Goal: Contribute content: Contribute content

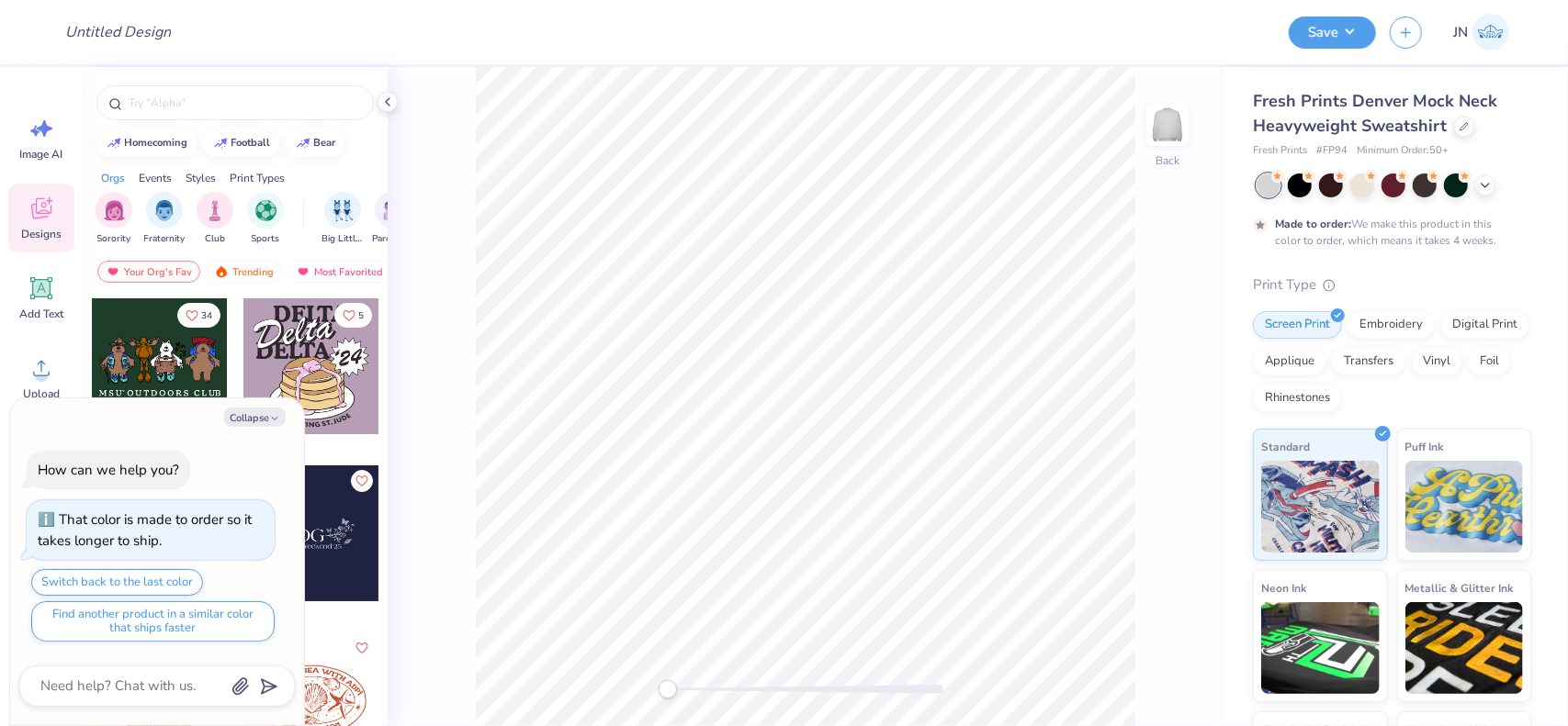
click at [347, 401] on div at bounding box center [311, 366] width 135 height 135
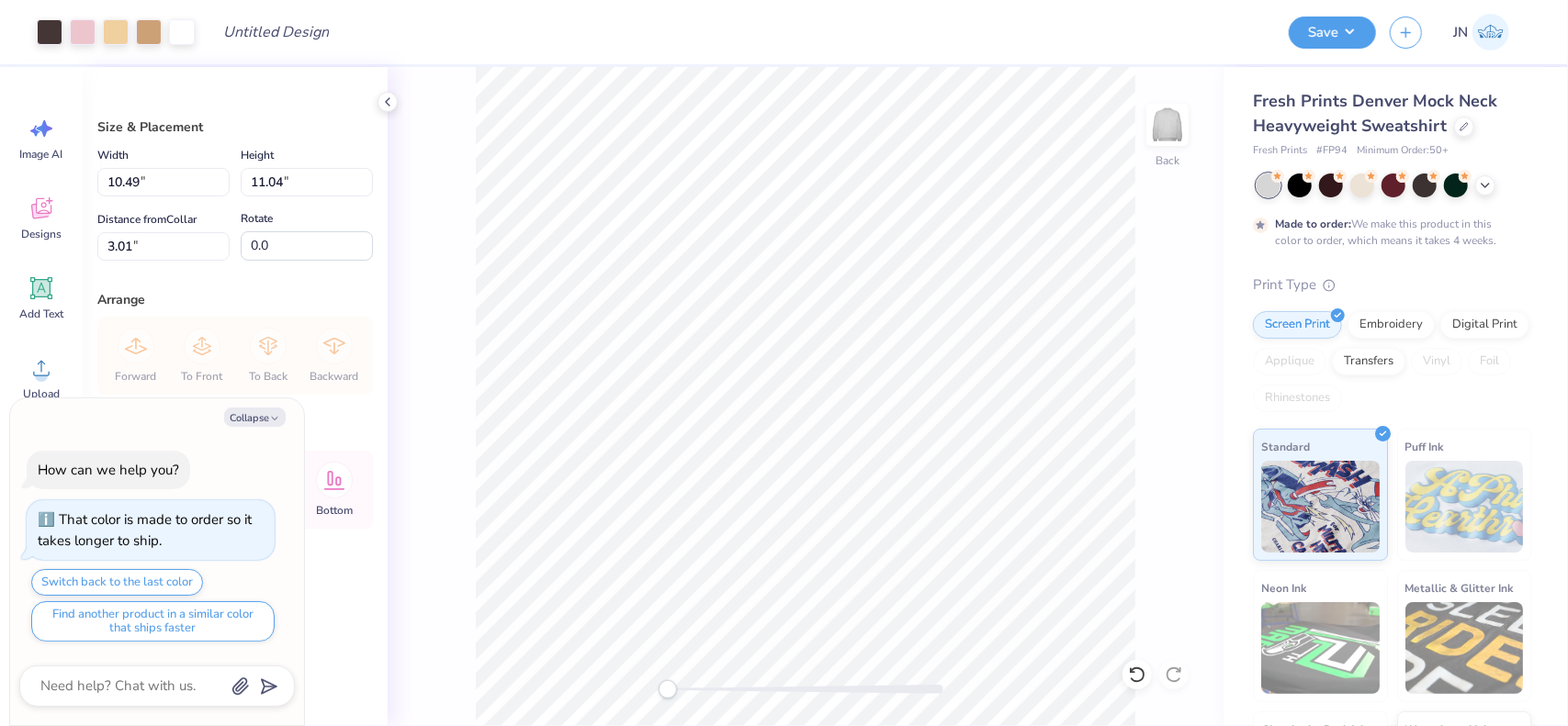
type textarea "x"
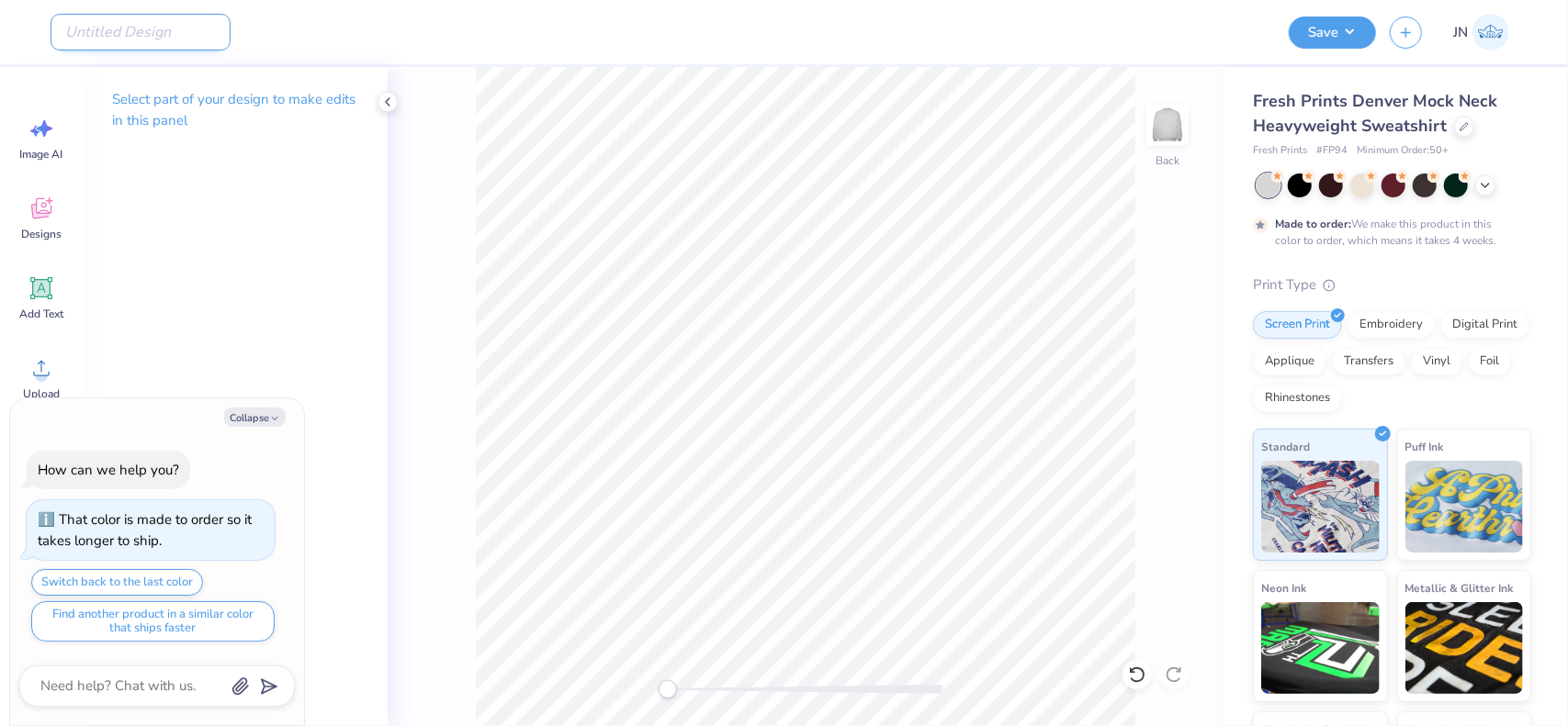
click at [157, 36] on input "Design Title" at bounding box center [140, 32] width 180 height 37
paste input "FPS240583"
type input "FPS240583"
type textarea "x"
type input "FPS240583"
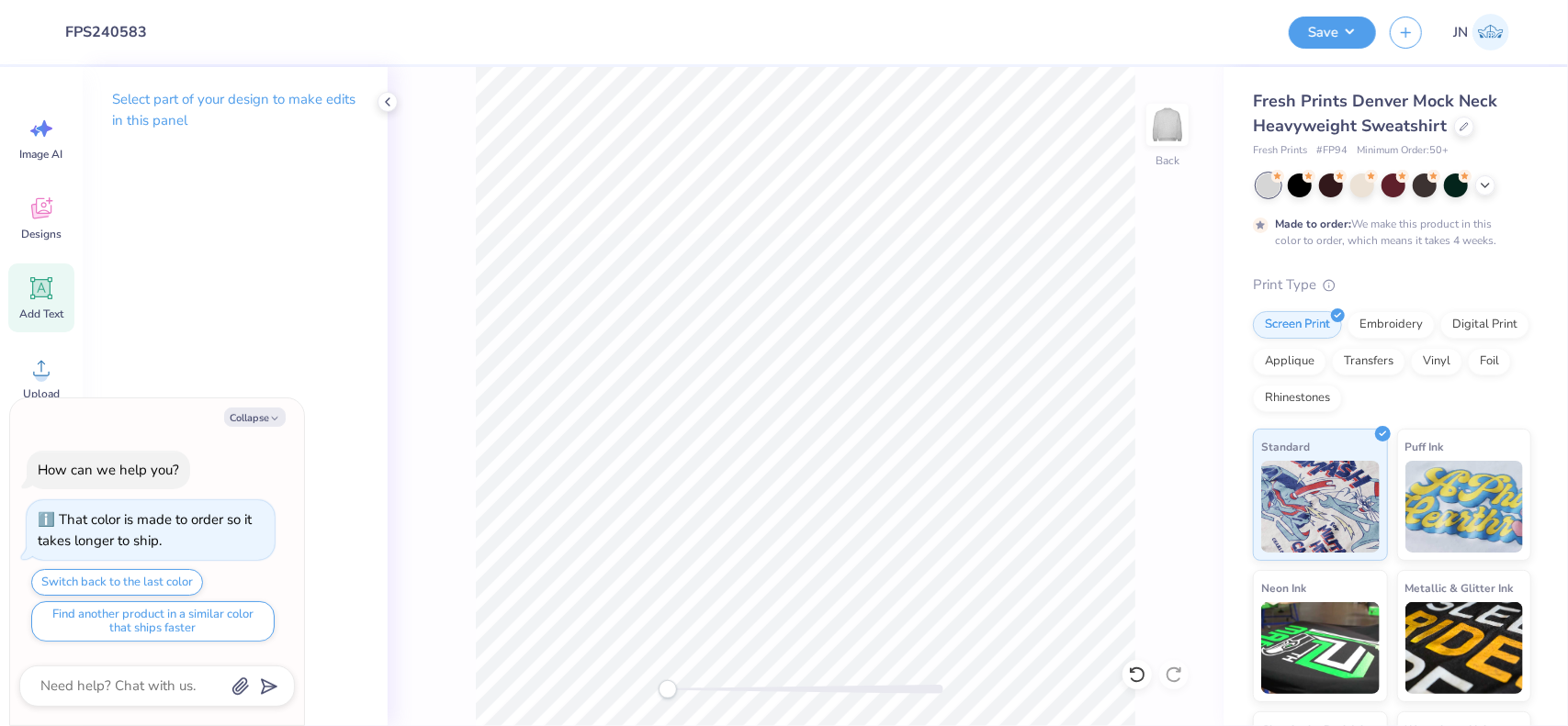
click at [49, 314] on span "Add Text" at bounding box center [42, 314] width 45 height 15
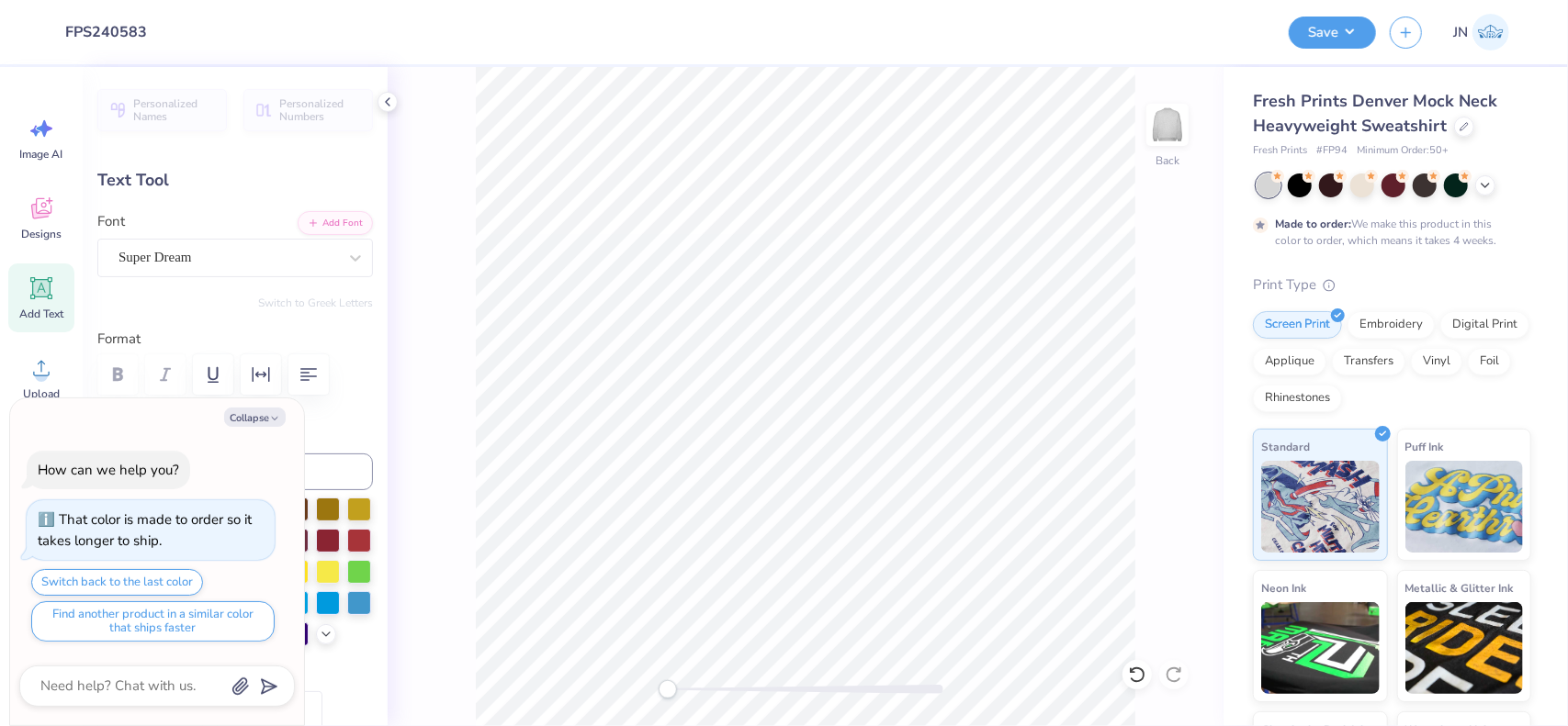
scroll to position [15, 4]
type textarea "x"
type textarea "P"
type textarea "x"
type textarea "Par"
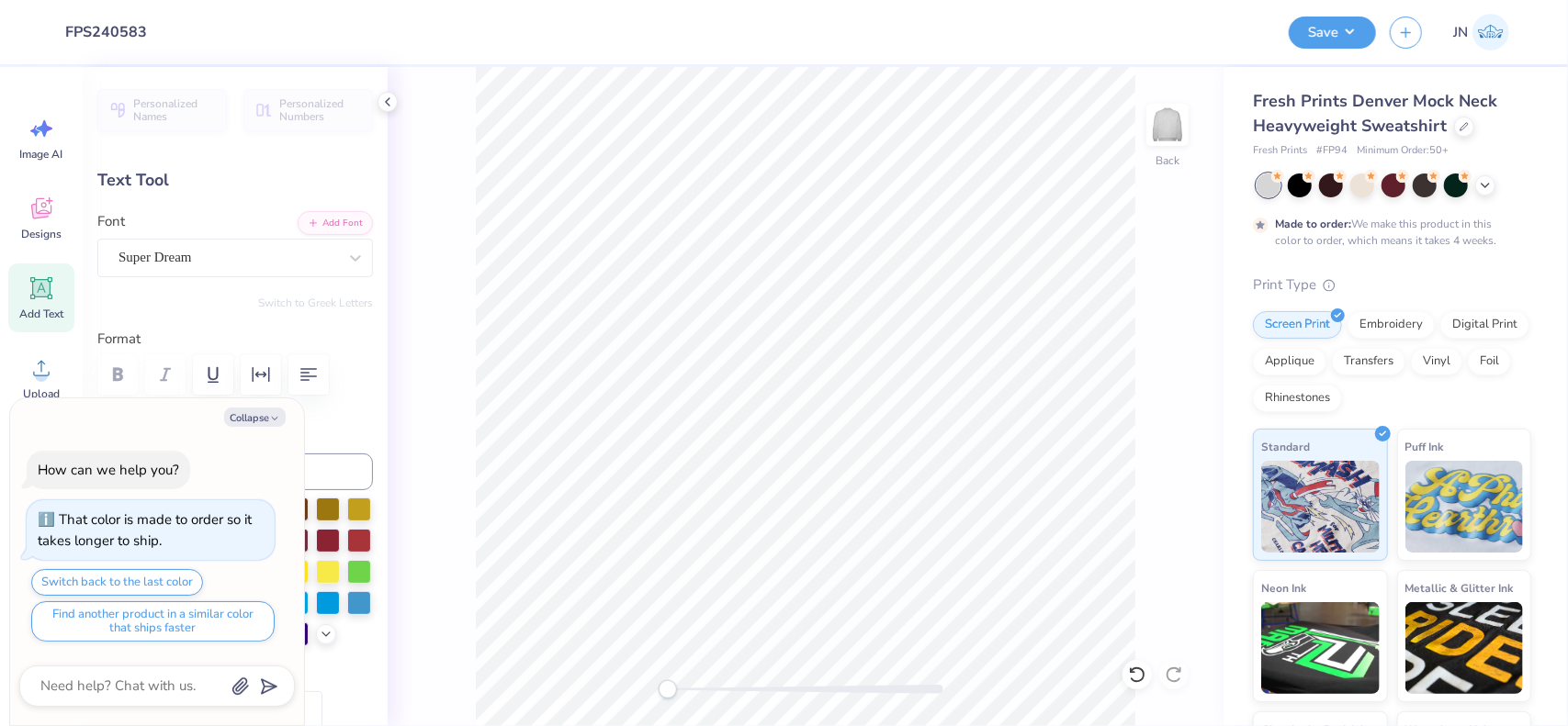
type textarea "x"
type textarea "Pare"
type textarea "x"
type textarea "Paren"
type textarea "x"
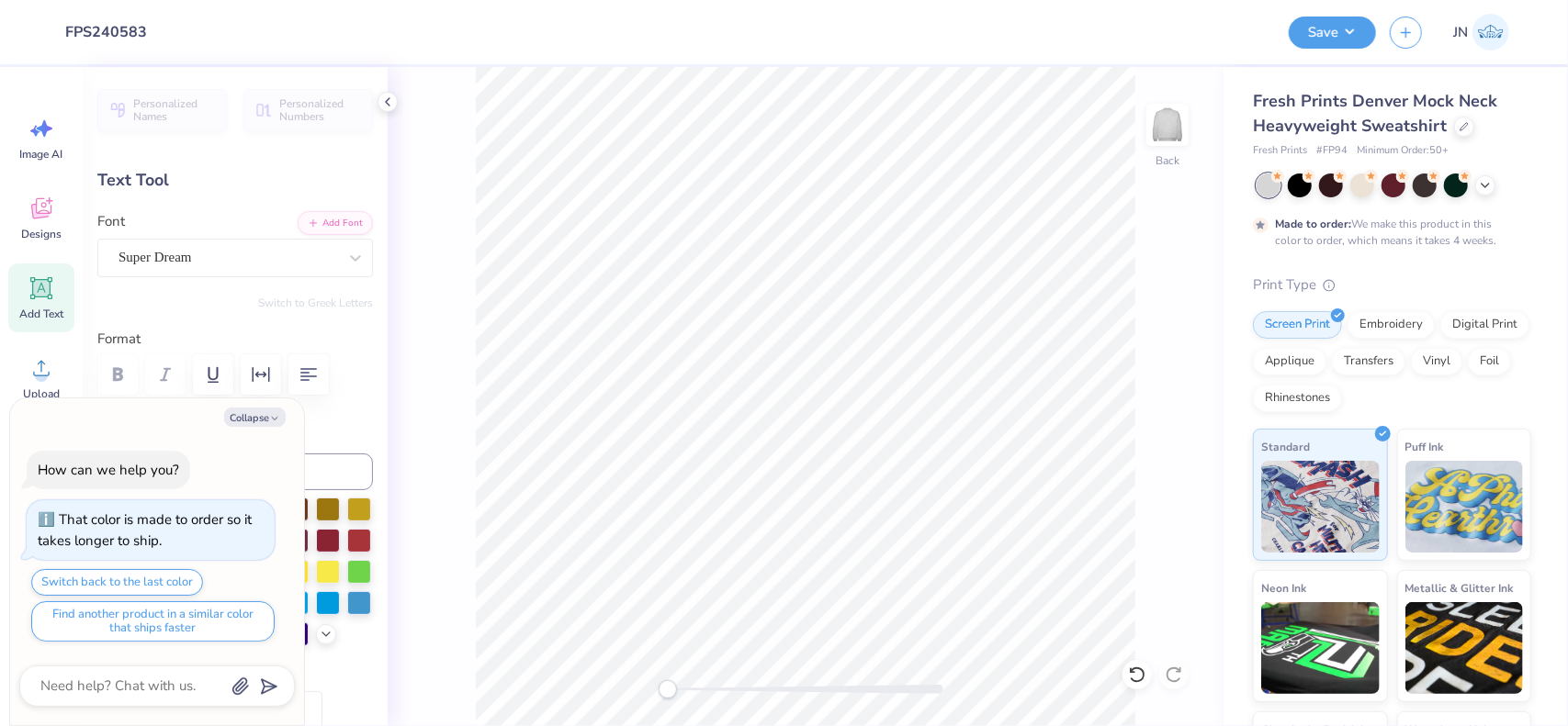
type textarea "Parent"
type textarea "x"
type textarea "Parent's"
type textarea "x"
click at [328, 223] on button "Add Font" at bounding box center [335, 222] width 75 height 24
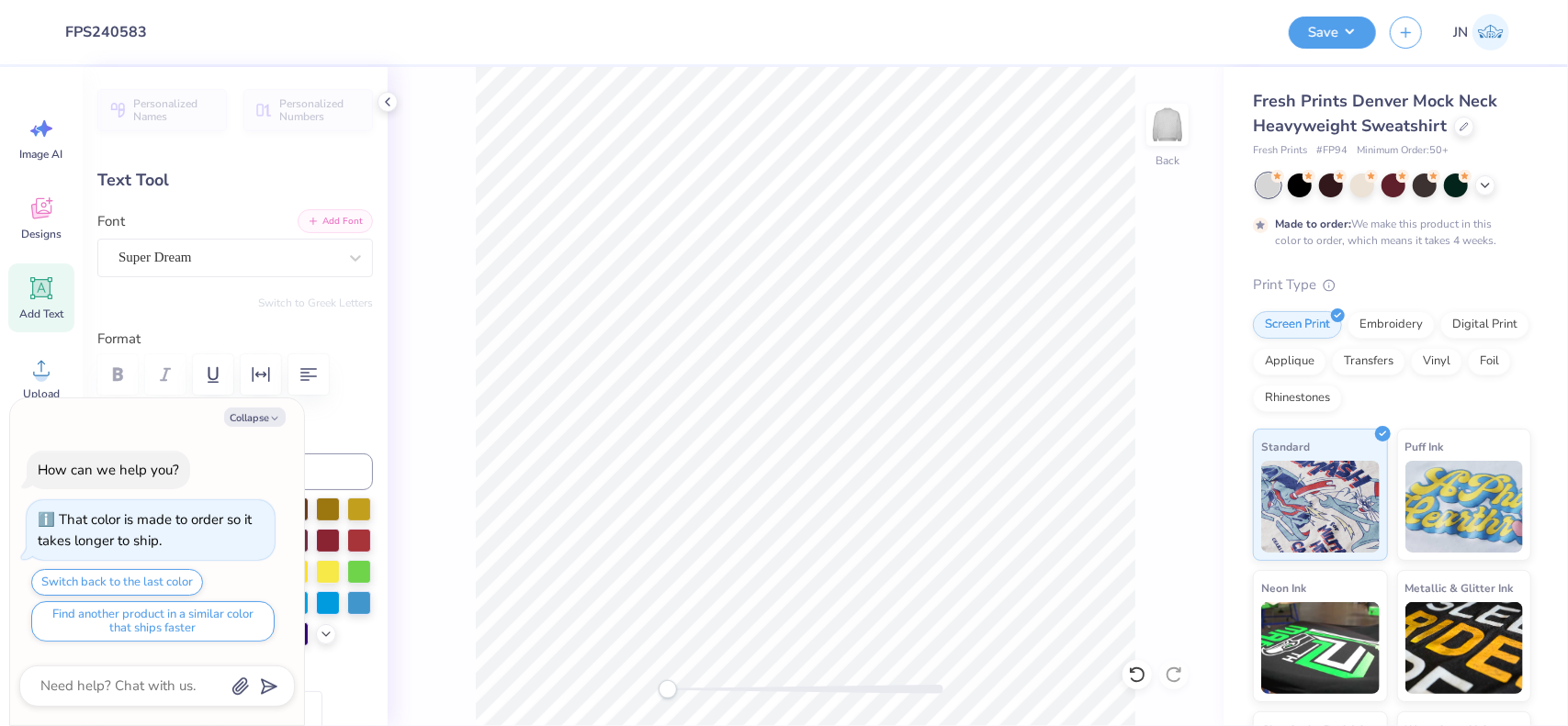
click at [317, 210] on button "Add Font" at bounding box center [335, 222] width 75 height 24
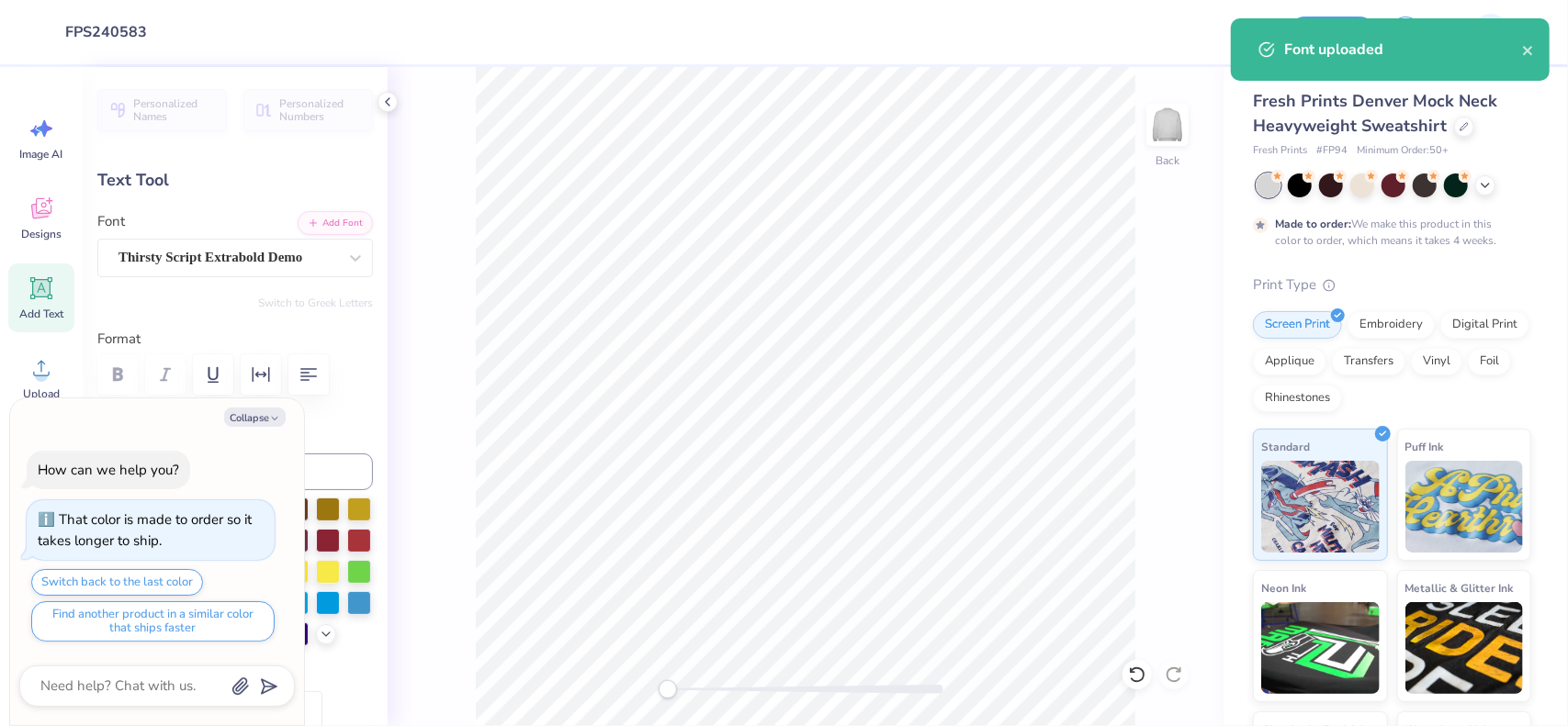
type textarea "x"
type textarea "Parents"
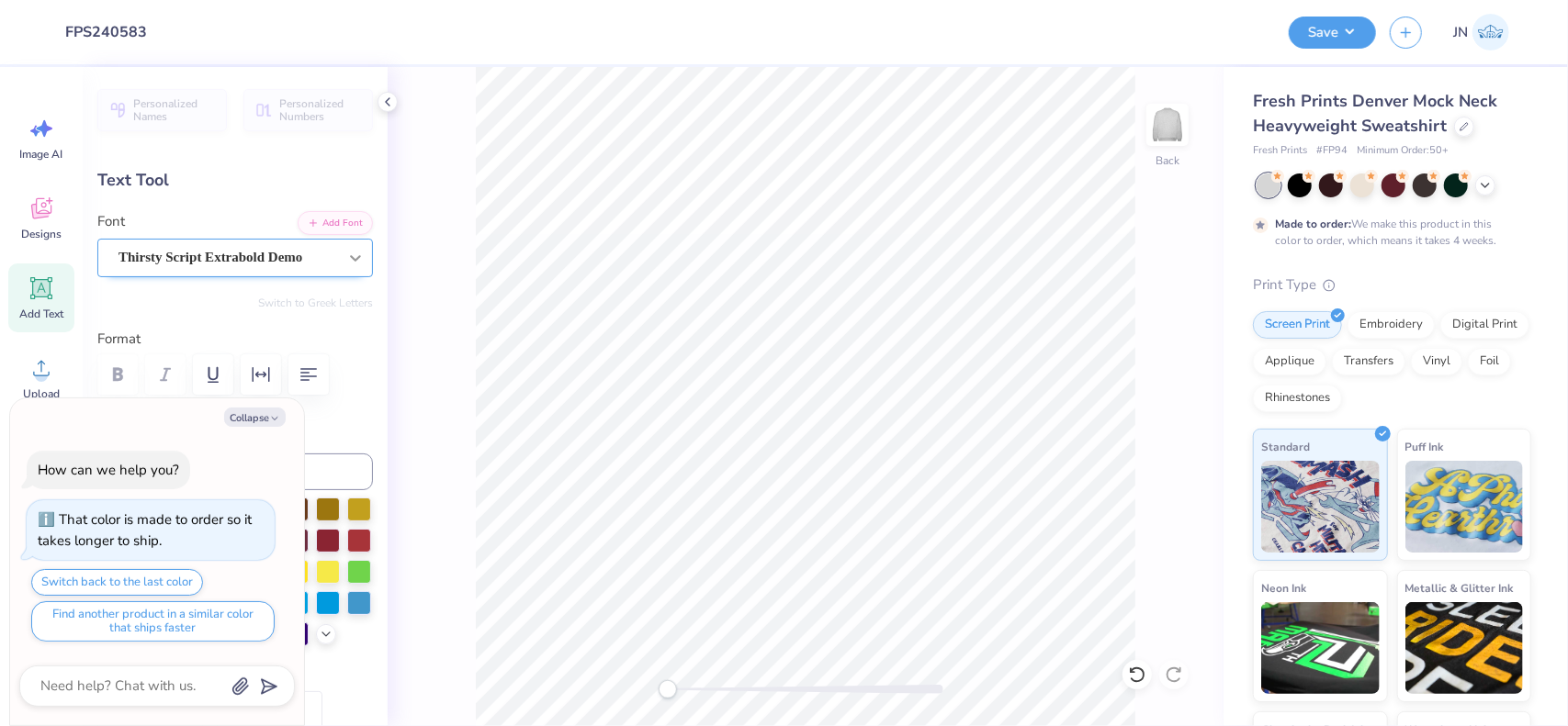
type textarea "x"
type textarea "Parents"
click at [269, 415] on icon "button" at bounding box center [275, 418] width 11 height 11
click at [254, 465] on div "How can we help you? That color is made to order so it takes longer to ship. Sw…" at bounding box center [157, 546] width 276 height 222
click at [335, 469] on input at bounding box center [261, 472] width 225 height 37
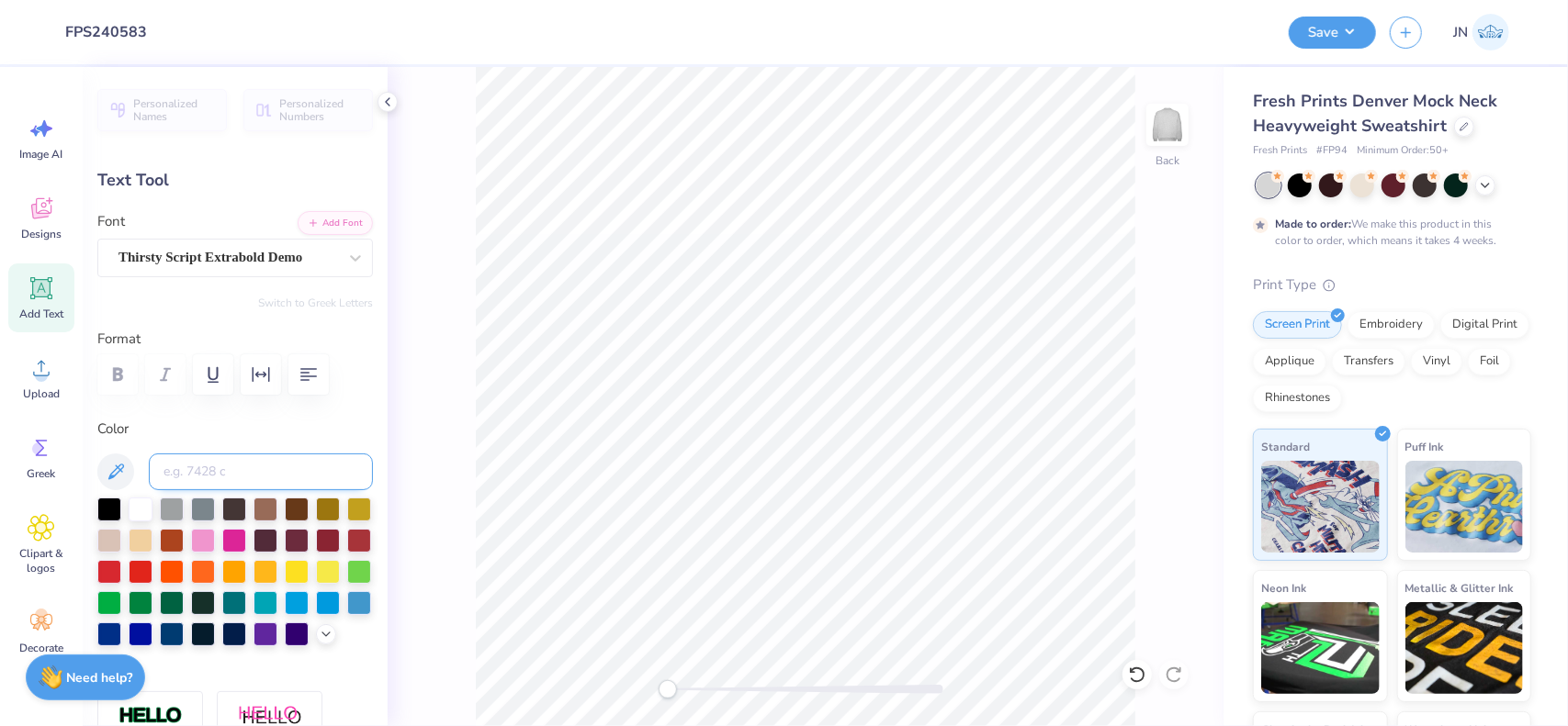
type textarea "x"
type input "288"
type input "0.0"
type input "8.78"
type input "3.21"
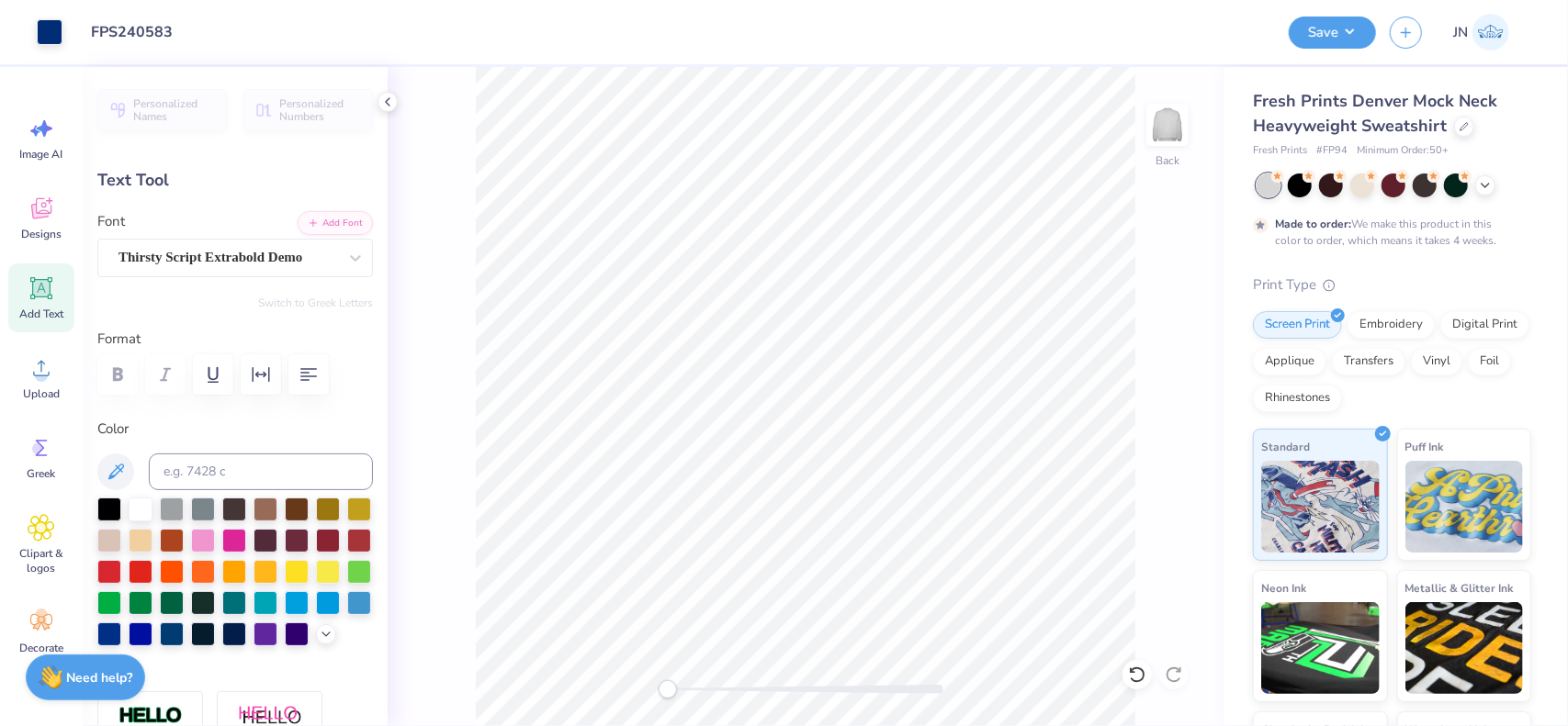
type input "8.66"
type input "-11.1"
click at [872, 388] on li "Duplicate" at bounding box center [897, 386] width 144 height 36
type input "3.55"
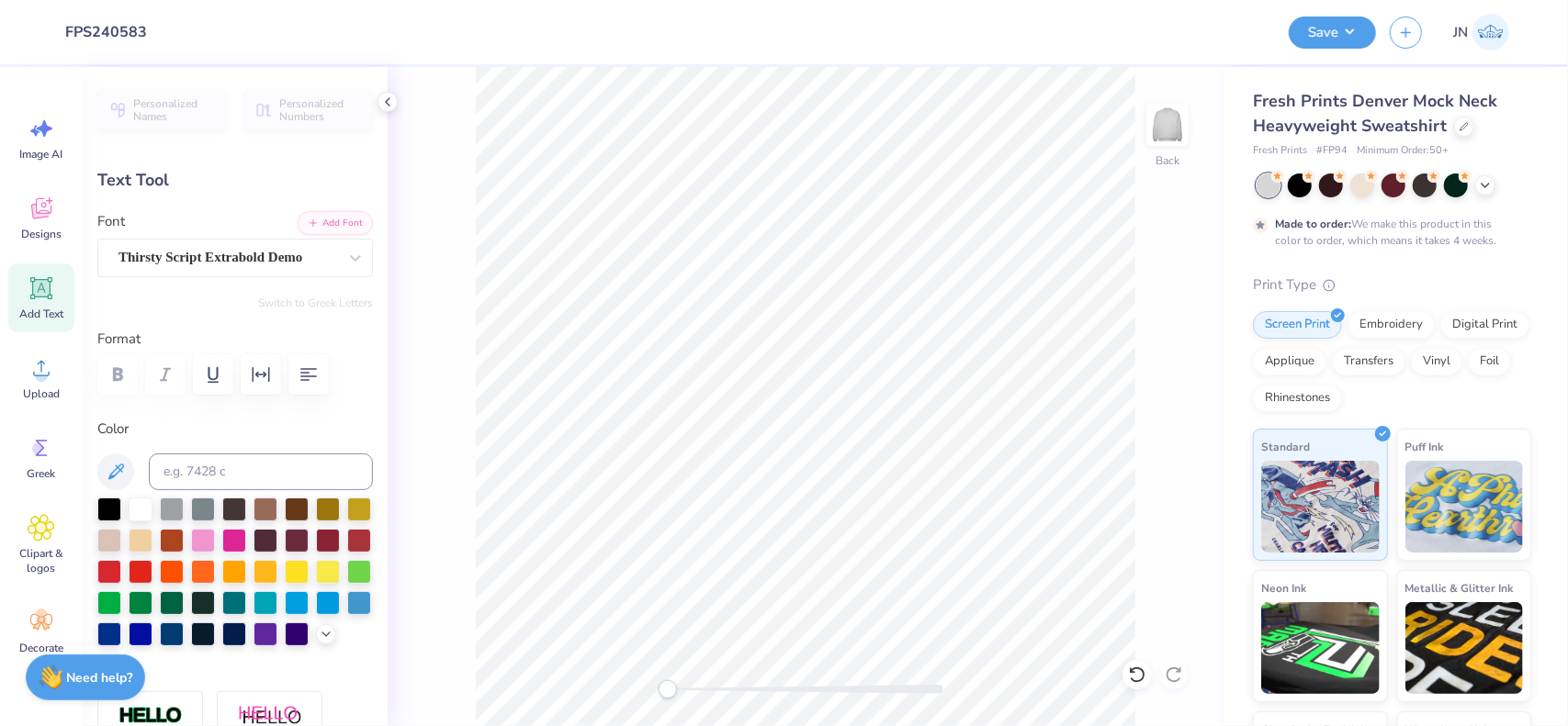
type textarea "Weekend"
type input "0.0"
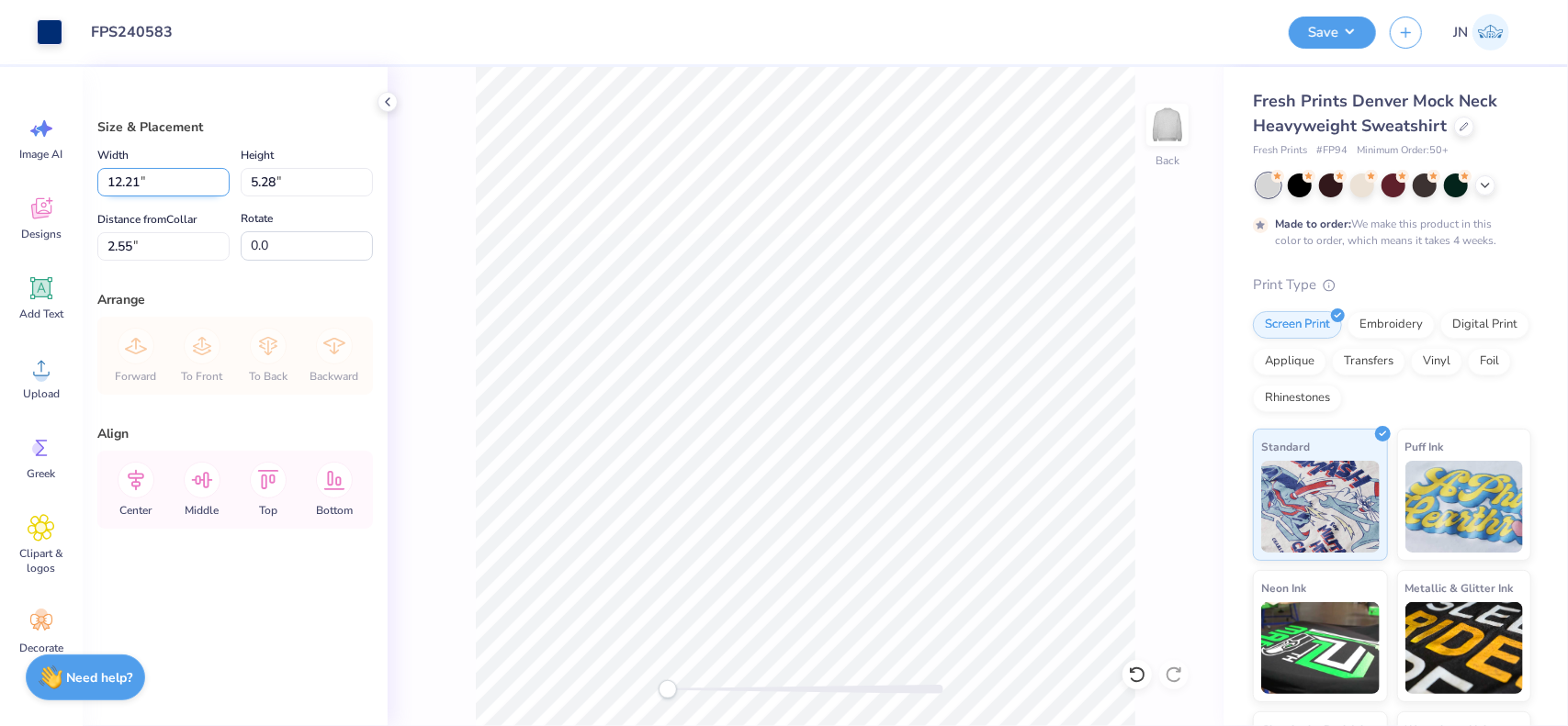
click at [127, 175] on input "12.21" at bounding box center [163, 182] width 133 height 29
type input "12.00"
type input "5.19"
type input "2.60"
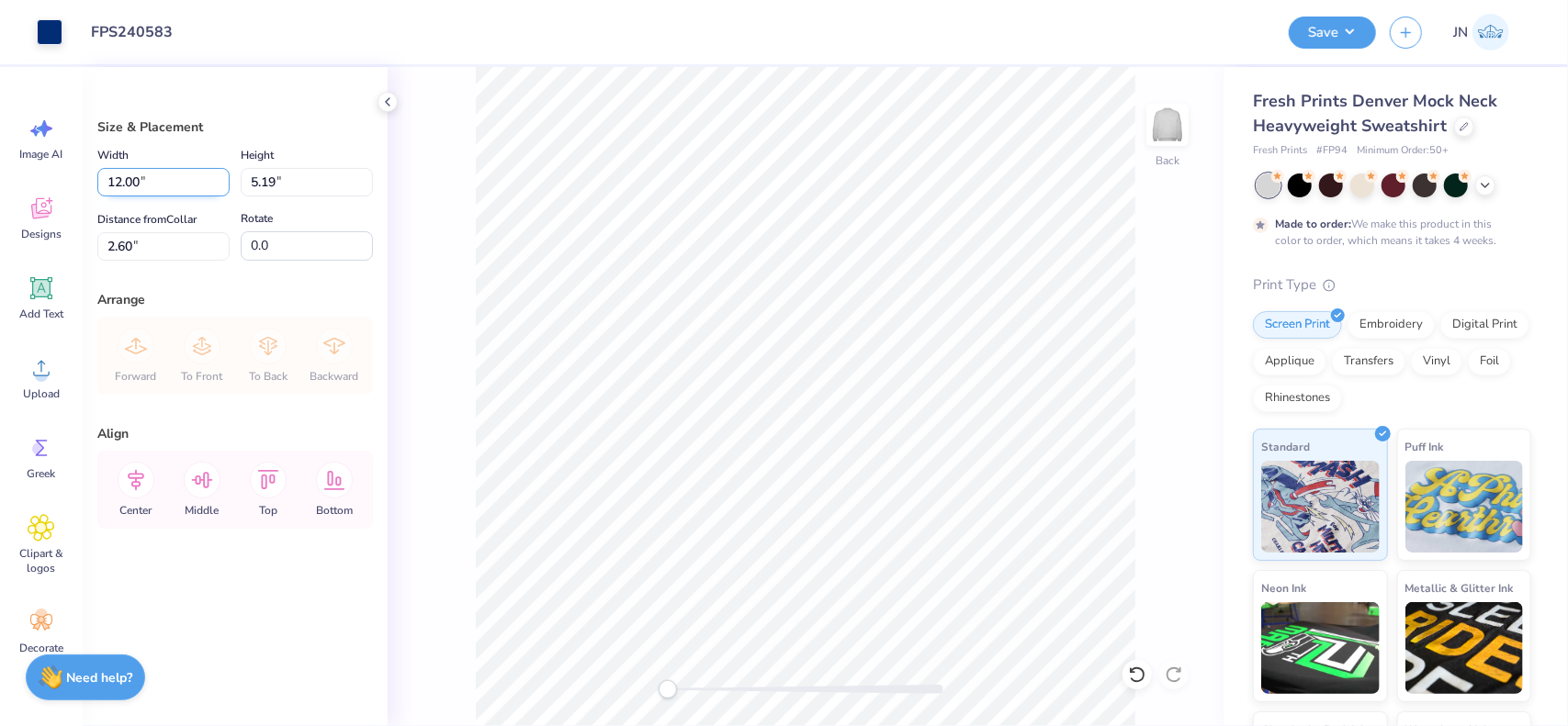
click at [116, 189] on input "12.00" at bounding box center [163, 182] width 133 height 29
type input "11.00"
type input "4.76"
type input "2.82"
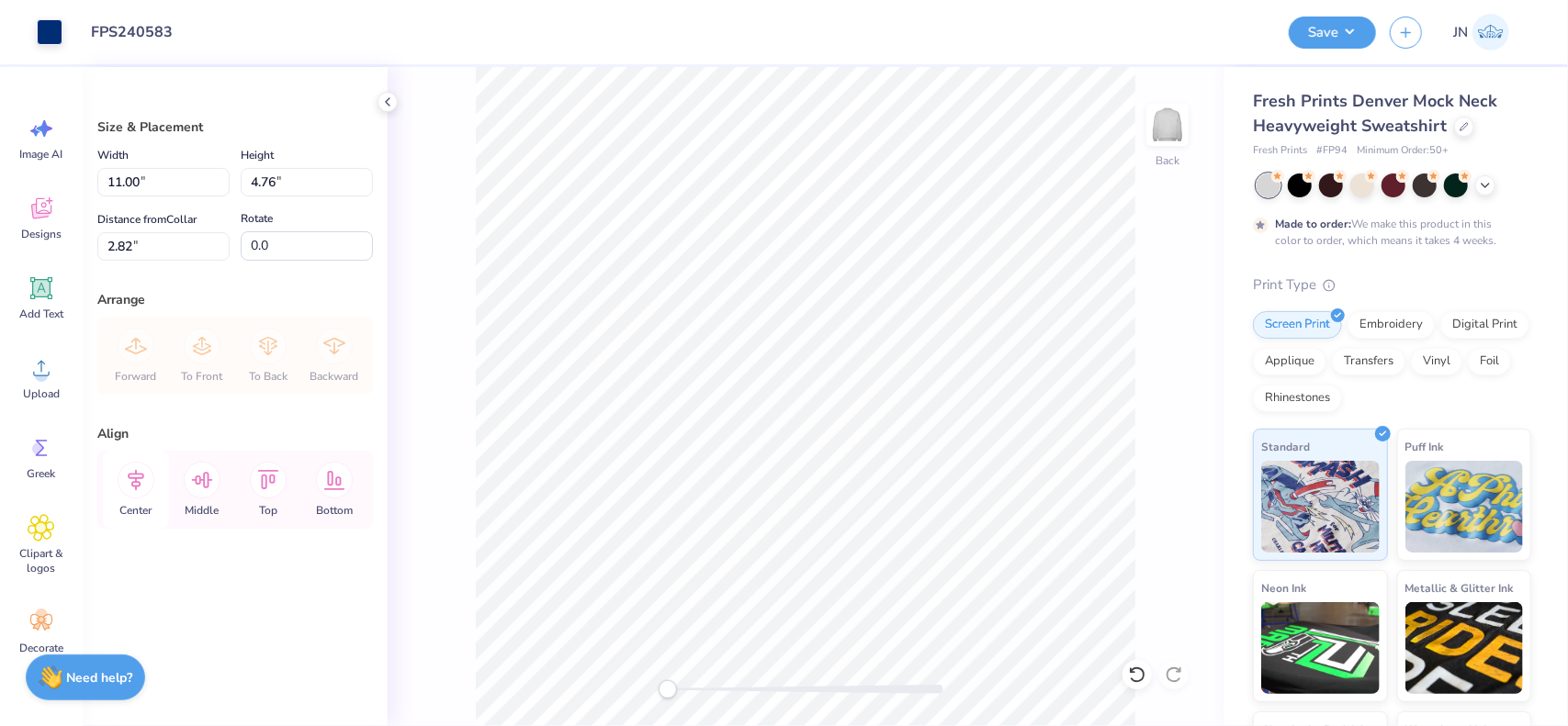
click at [135, 491] on icon at bounding box center [136, 480] width 37 height 37
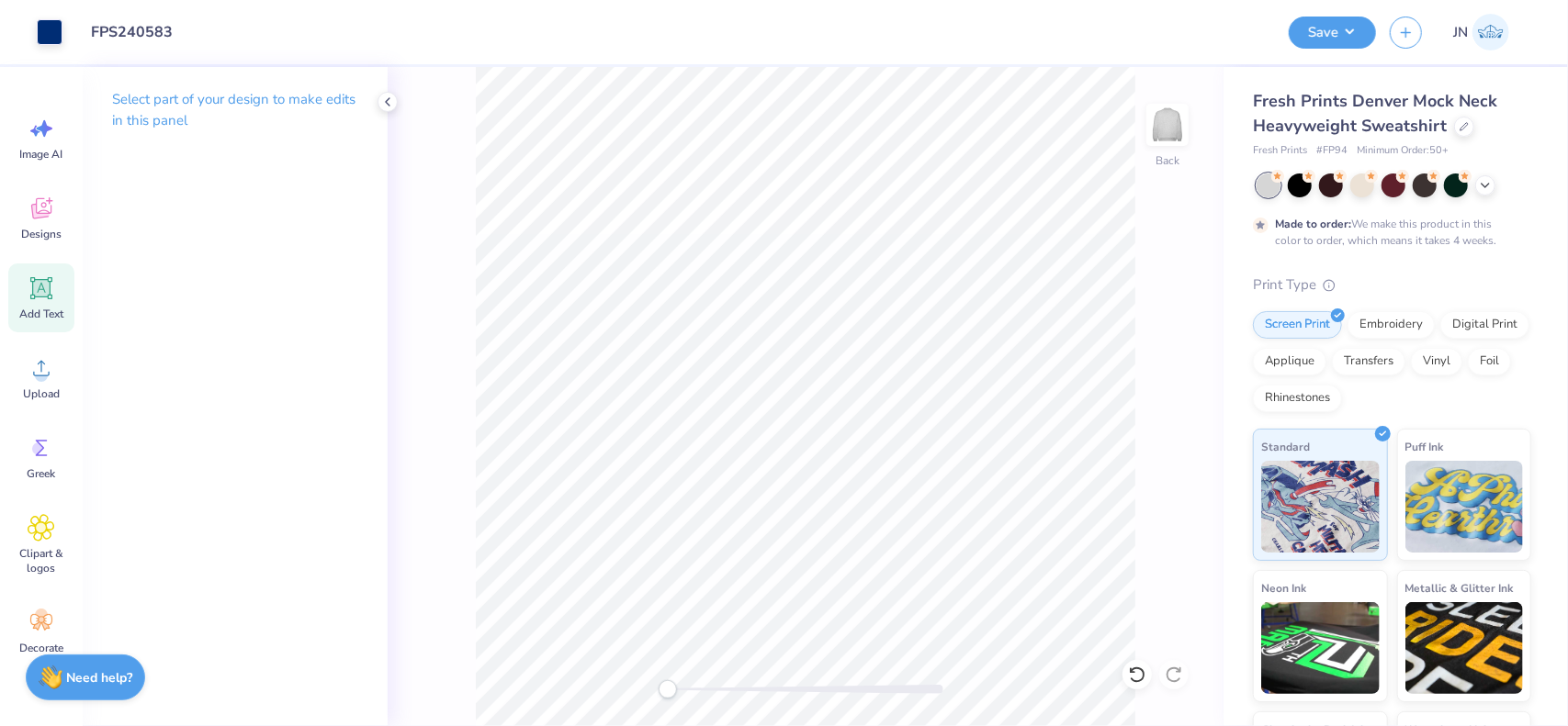
click at [32, 299] on icon at bounding box center [42, 288] width 22 height 22
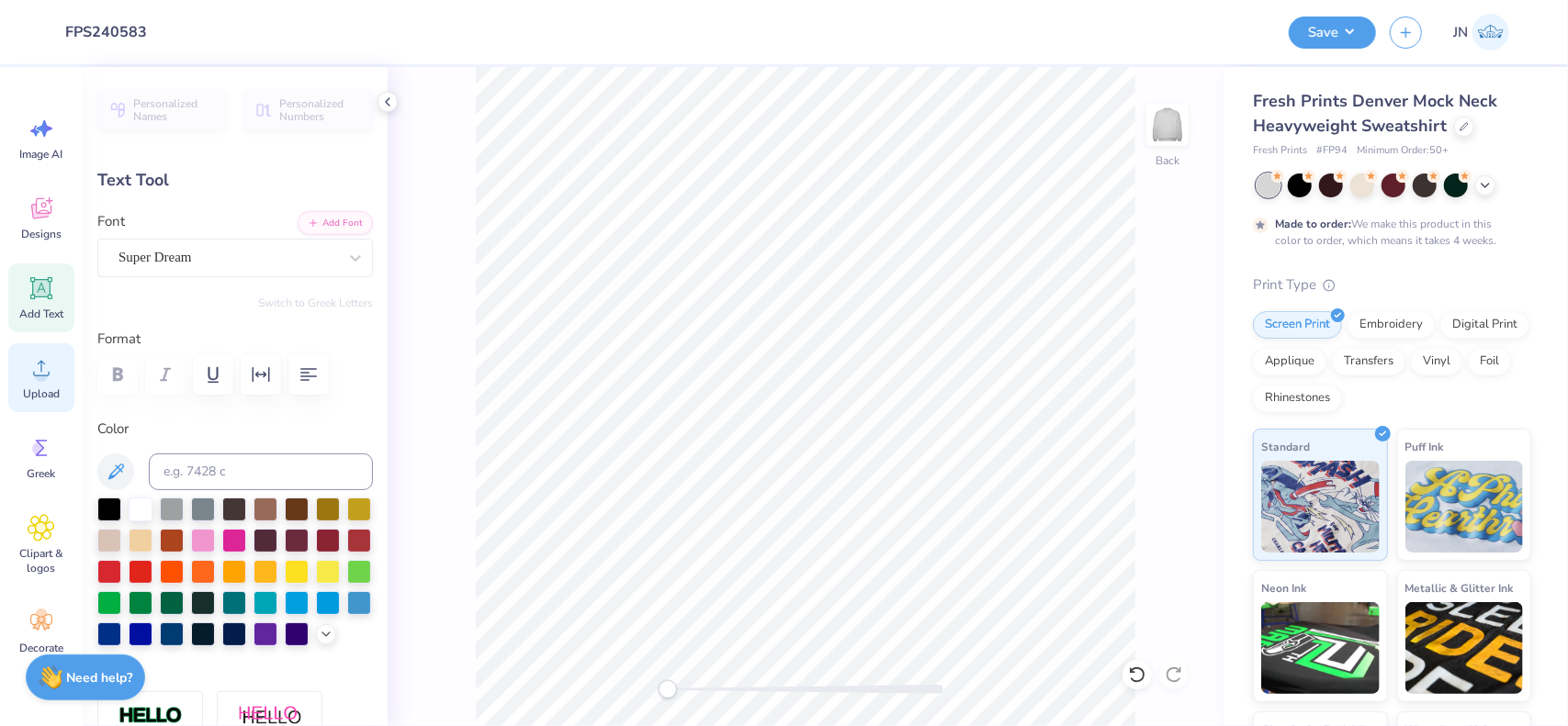
click at [44, 351] on div "Upload" at bounding box center [41, 377] width 66 height 69
click at [317, 224] on button "Add Font" at bounding box center [335, 222] width 75 height 24
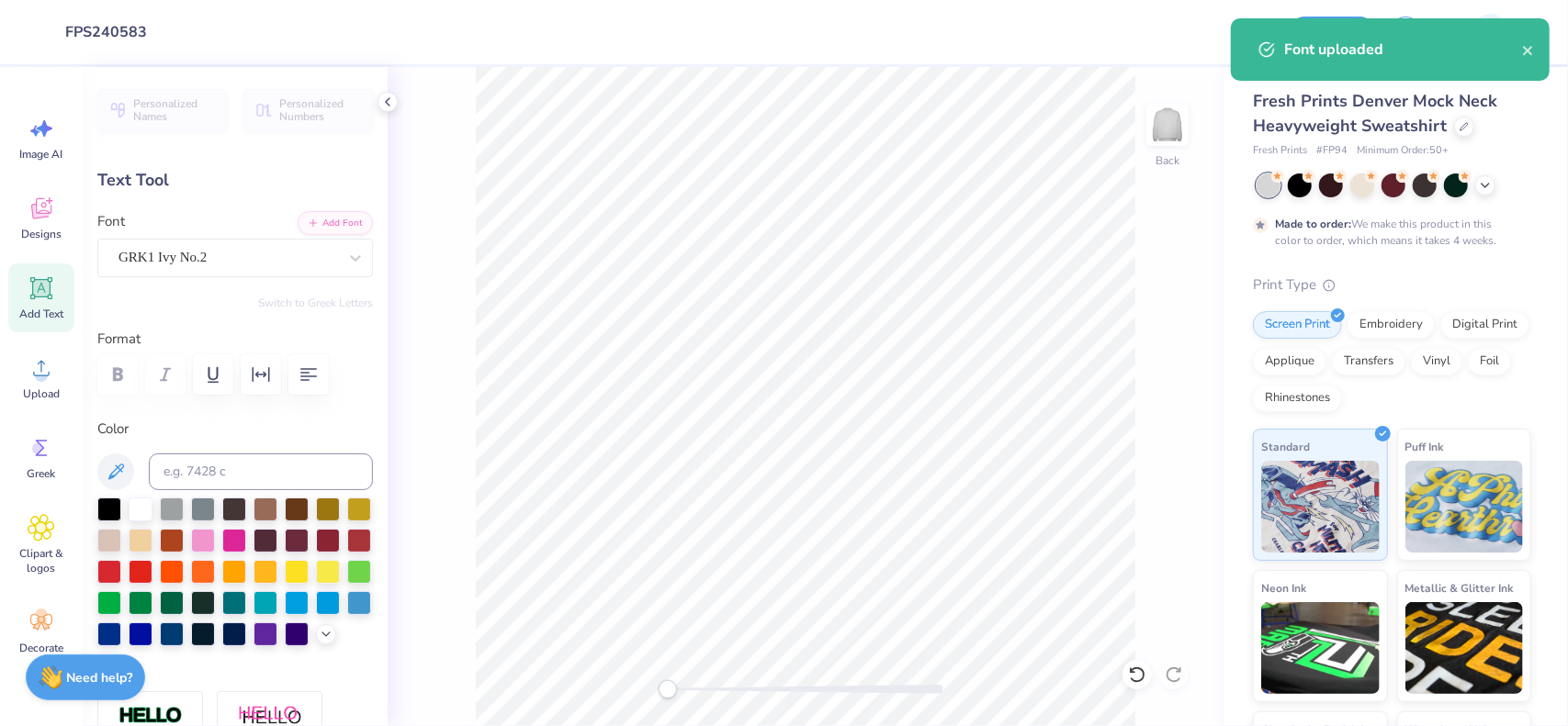
type textarea "f"
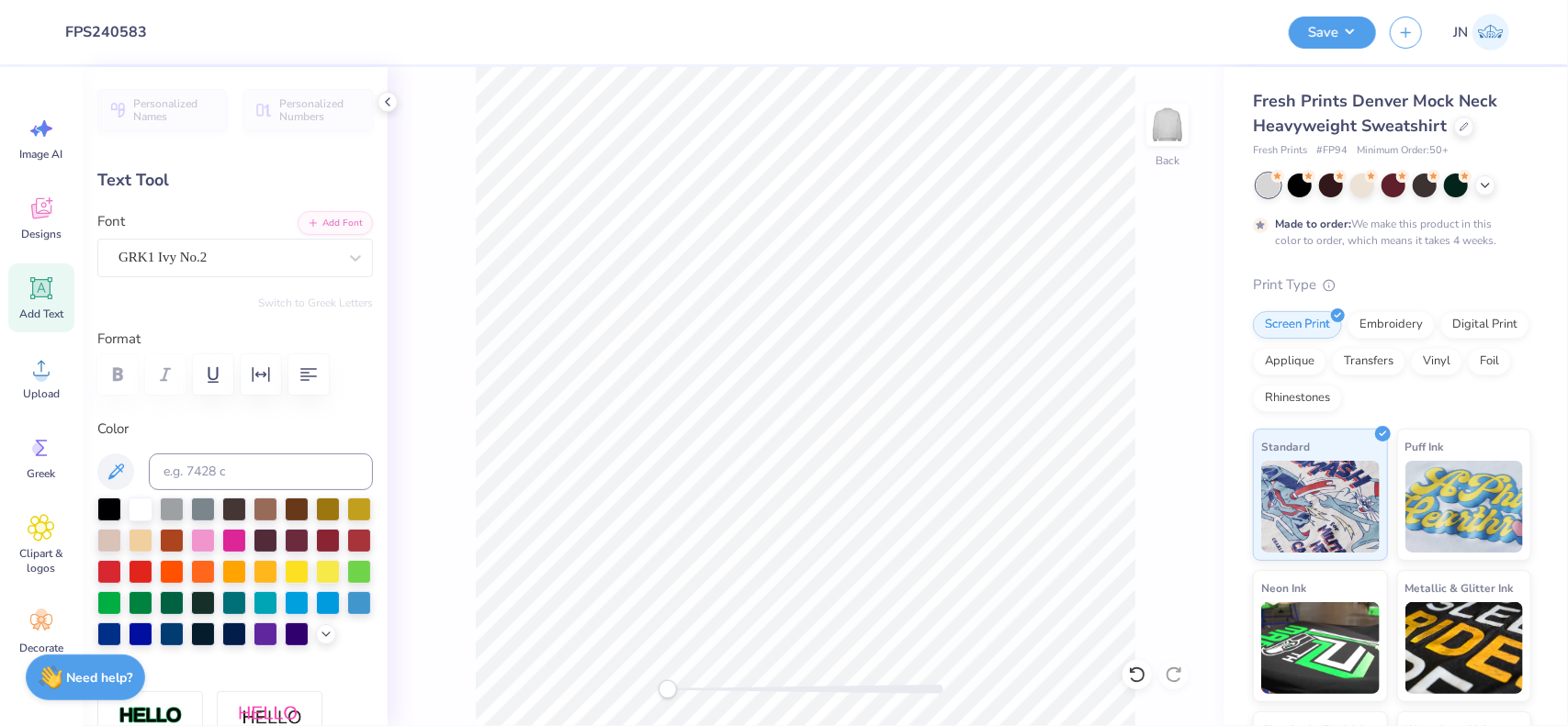
scroll to position [14, 2]
type textarea "tDF"
click at [174, 503] on div at bounding box center [172, 507] width 24 height 24
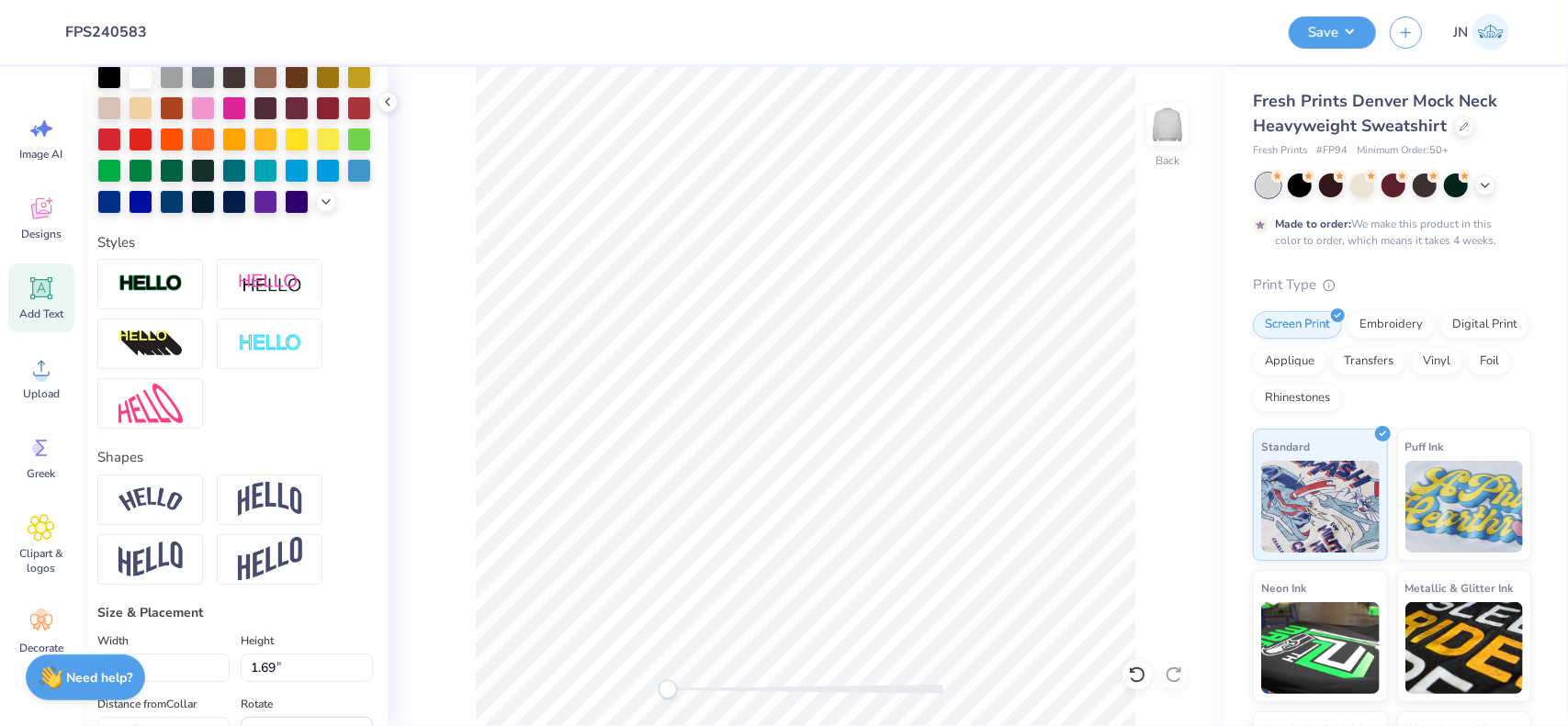
scroll to position [367, 0]
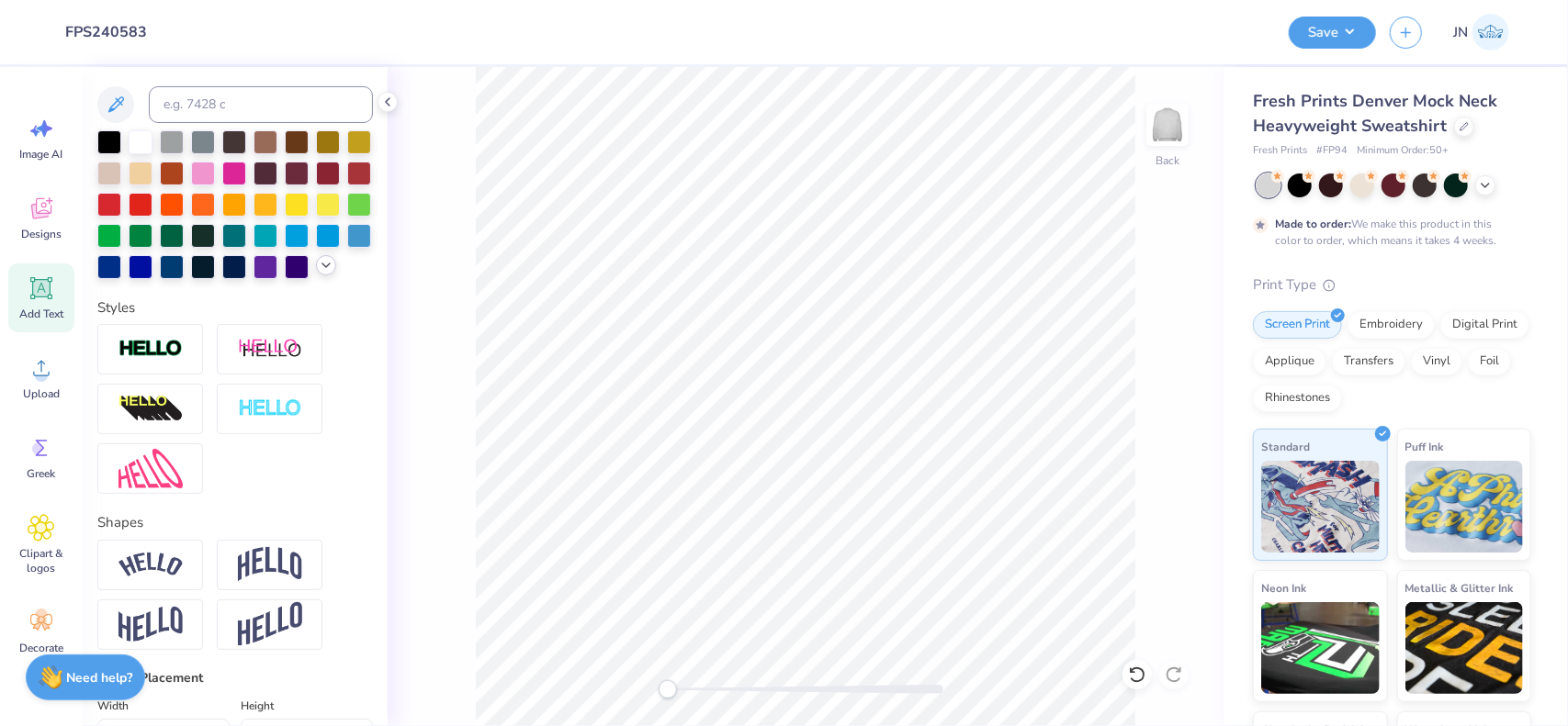
click at [318, 273] on icon at bounding box center [326, 265] width 15 height 15
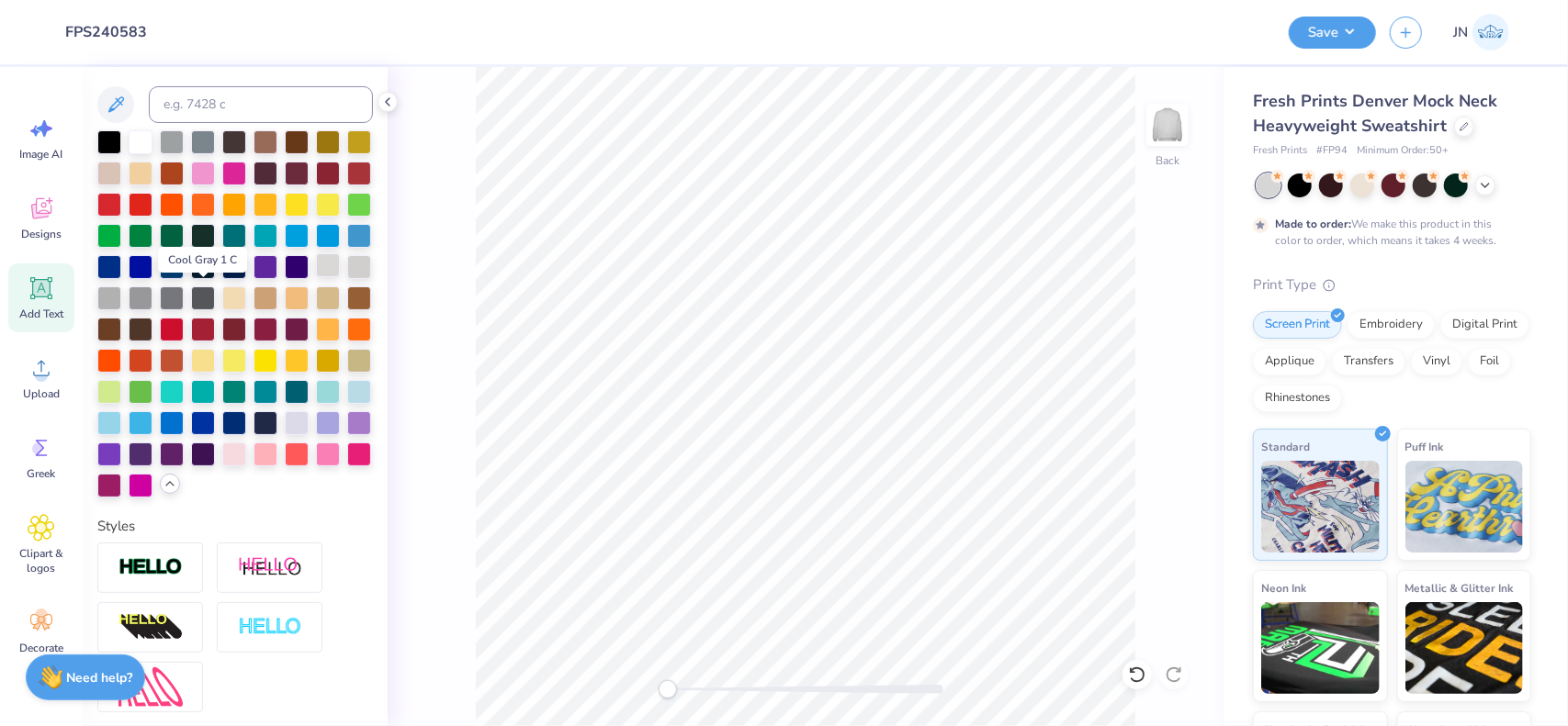
click at [315, 277] on div at bounding box center [328, 265] width 24 height 24
click at [966, 584] on li "Bring to Front" at bounding box center [987, 601] width 144 height 36
type input "5.28"
type input "1.76"
type input "6.61"
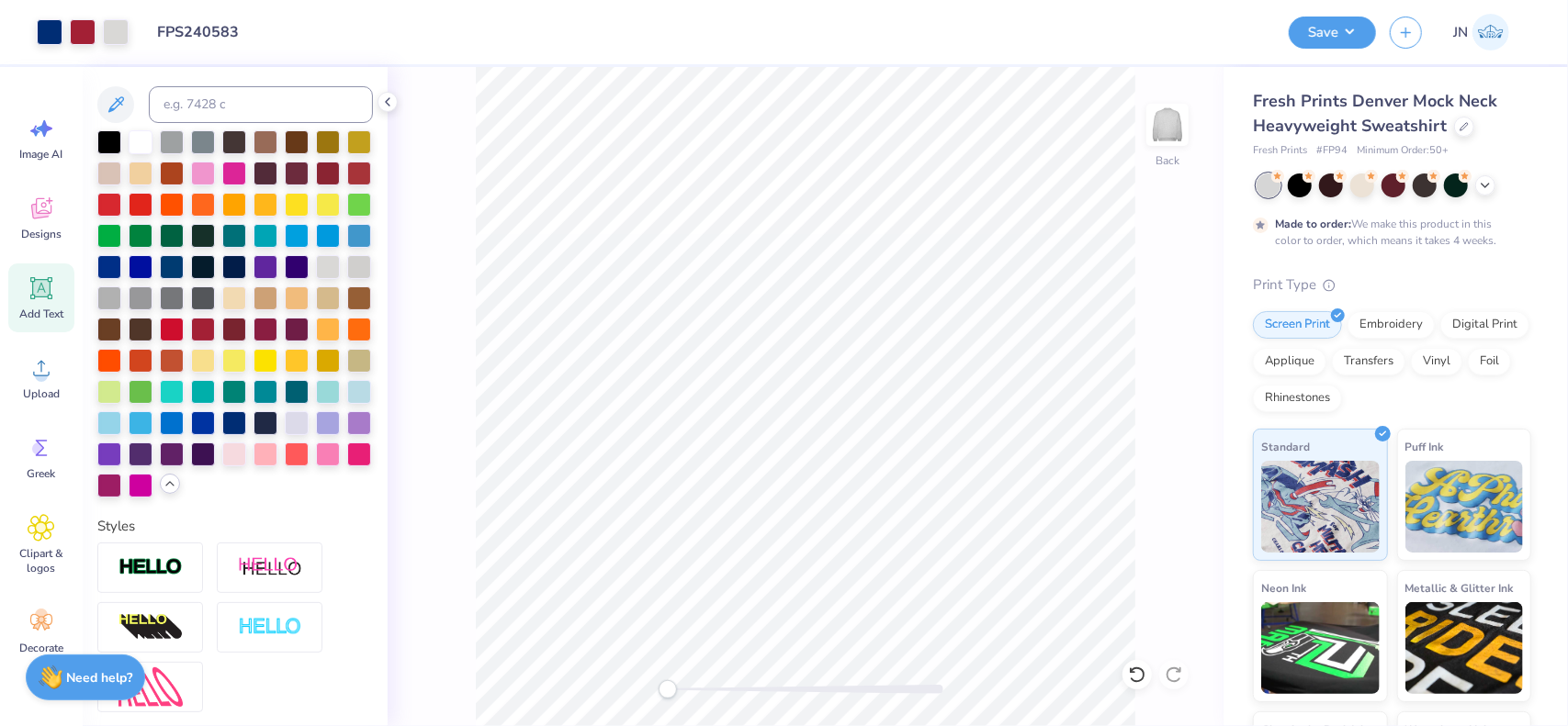
type input "1.78"
type input "0.59"
click at [751, 681] on div at bounding box center [805, 689] width 276 height 19
type input "1.50"
type input "0.50"
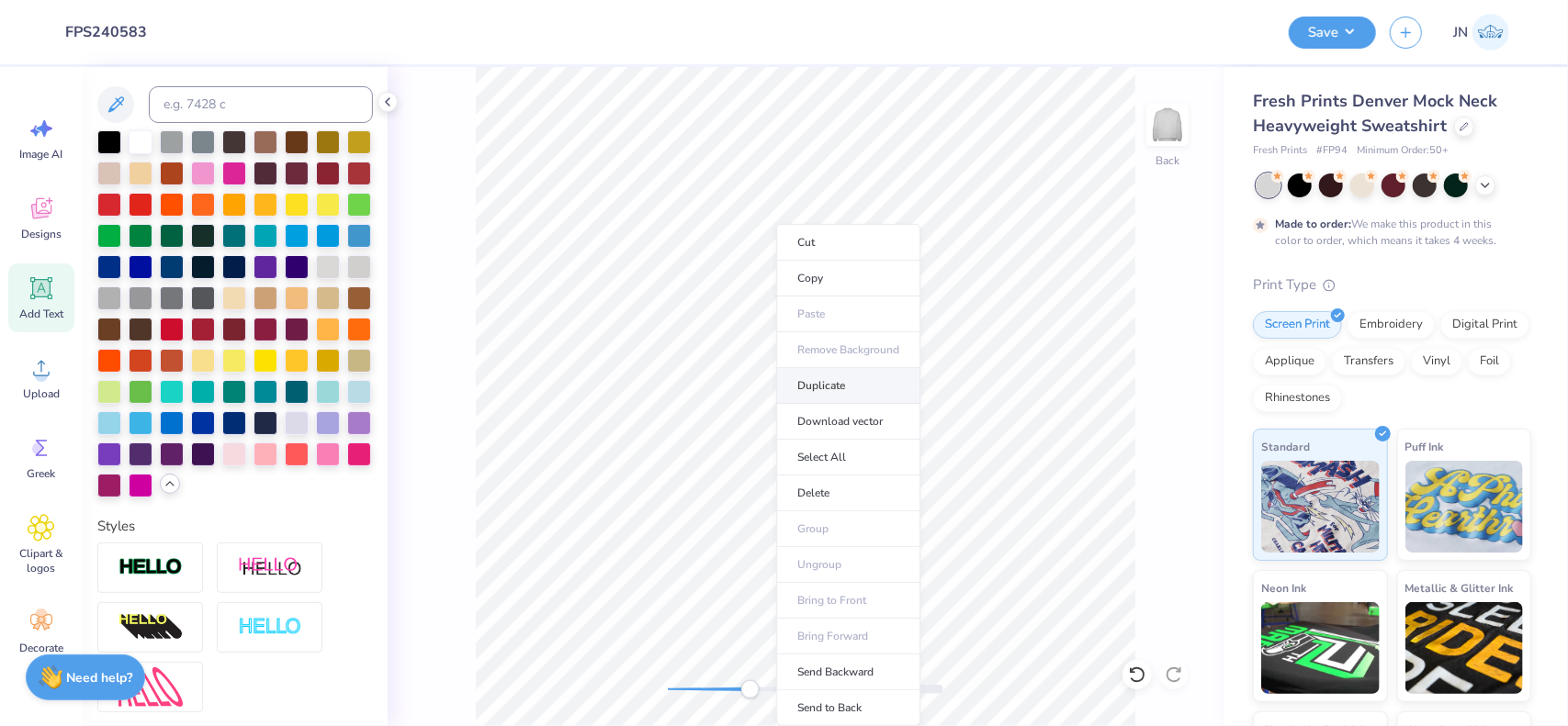
click at [829, 370] on li "Duplicate" at bounding box center [847, 386] width 144 height 36
type input "7.79"
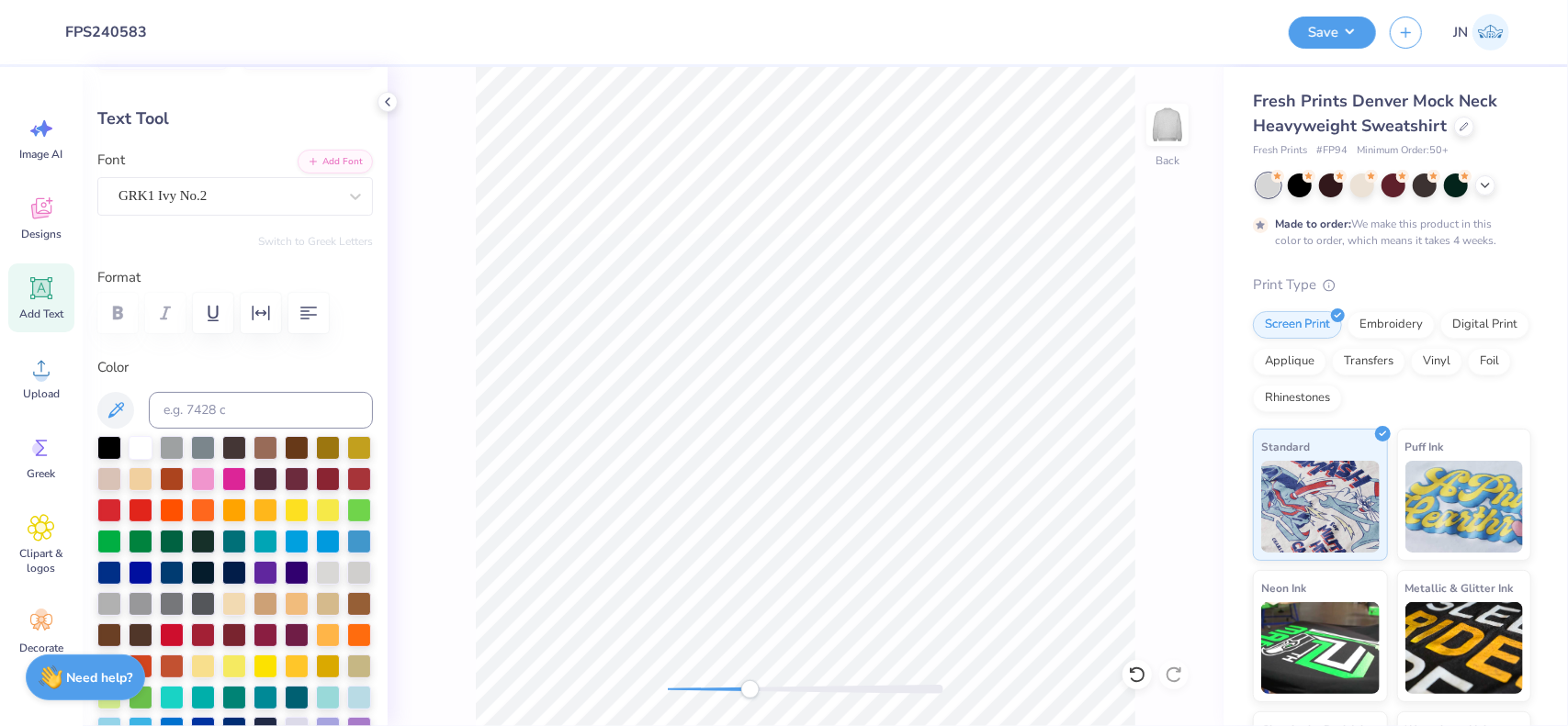
scroll to position [0, 0]
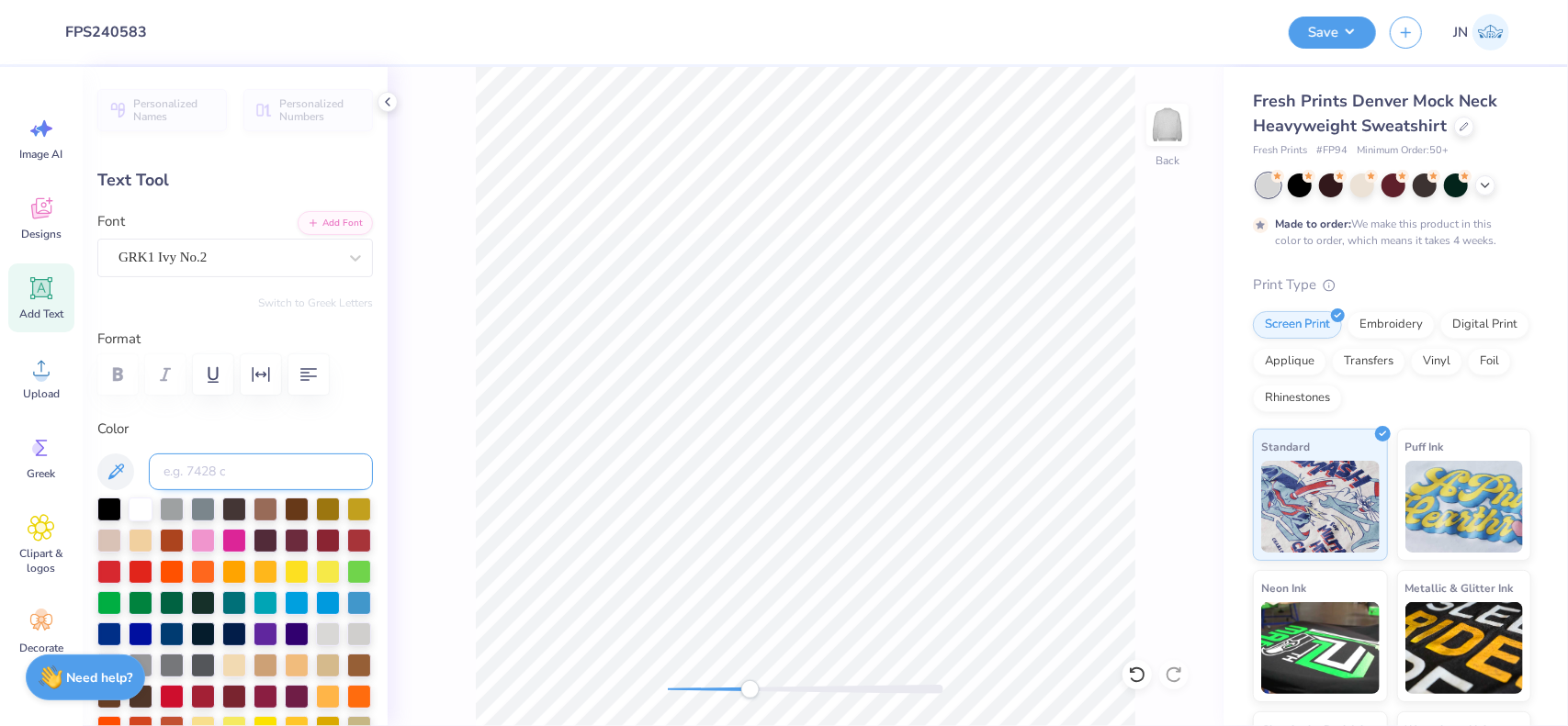
click at [195, 488] on input at bounding box center [261, 472] width 225 height 37
type input "201"
type textarea "20"
drag, startPoint x: 716, startPoint y: 686, endPoint x: 677, endPoint y: 685, distance: 39.0
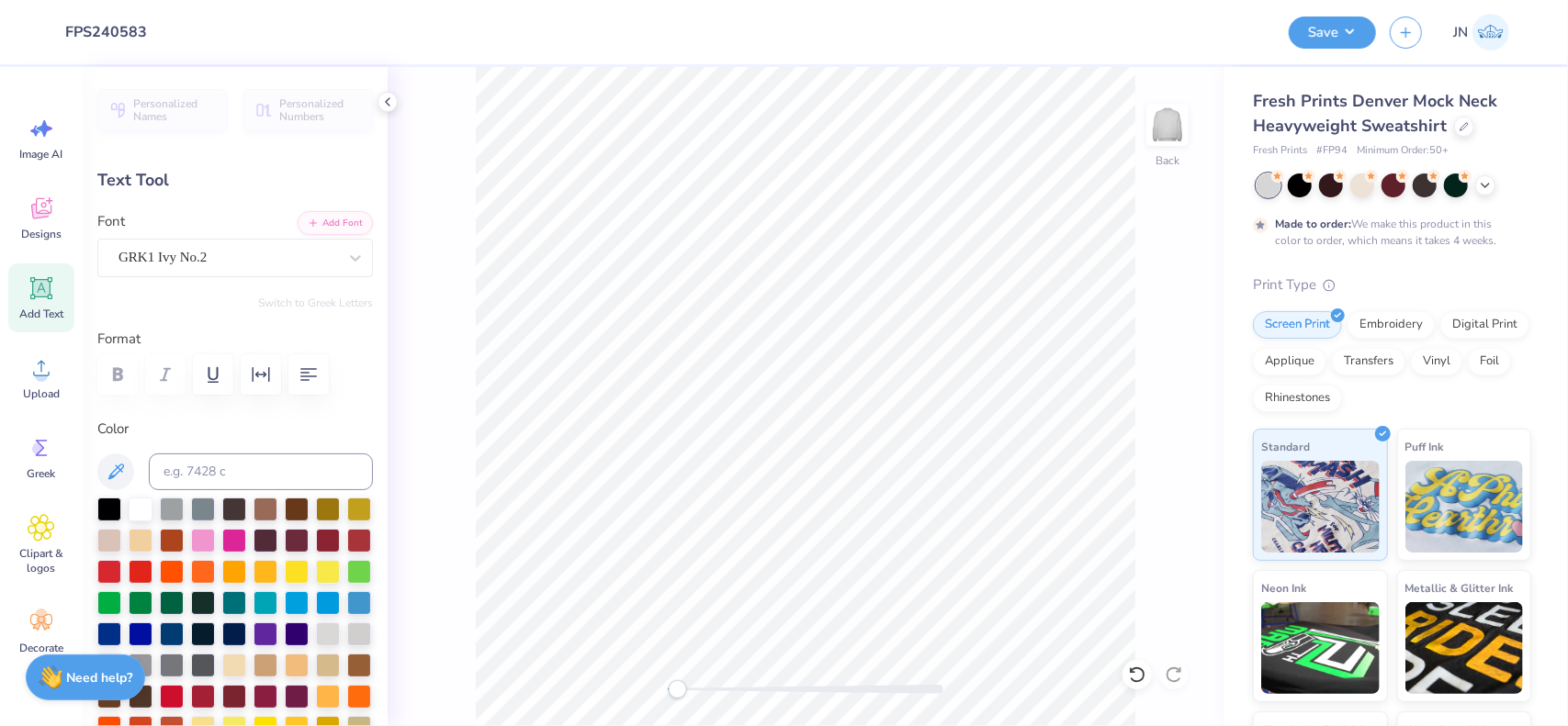
click at [677, 685] on div at bounding box center [805, 689] width 276 height 9
type input "0.76"
type input "7.80"
type input "1.09"
type input "0.72"
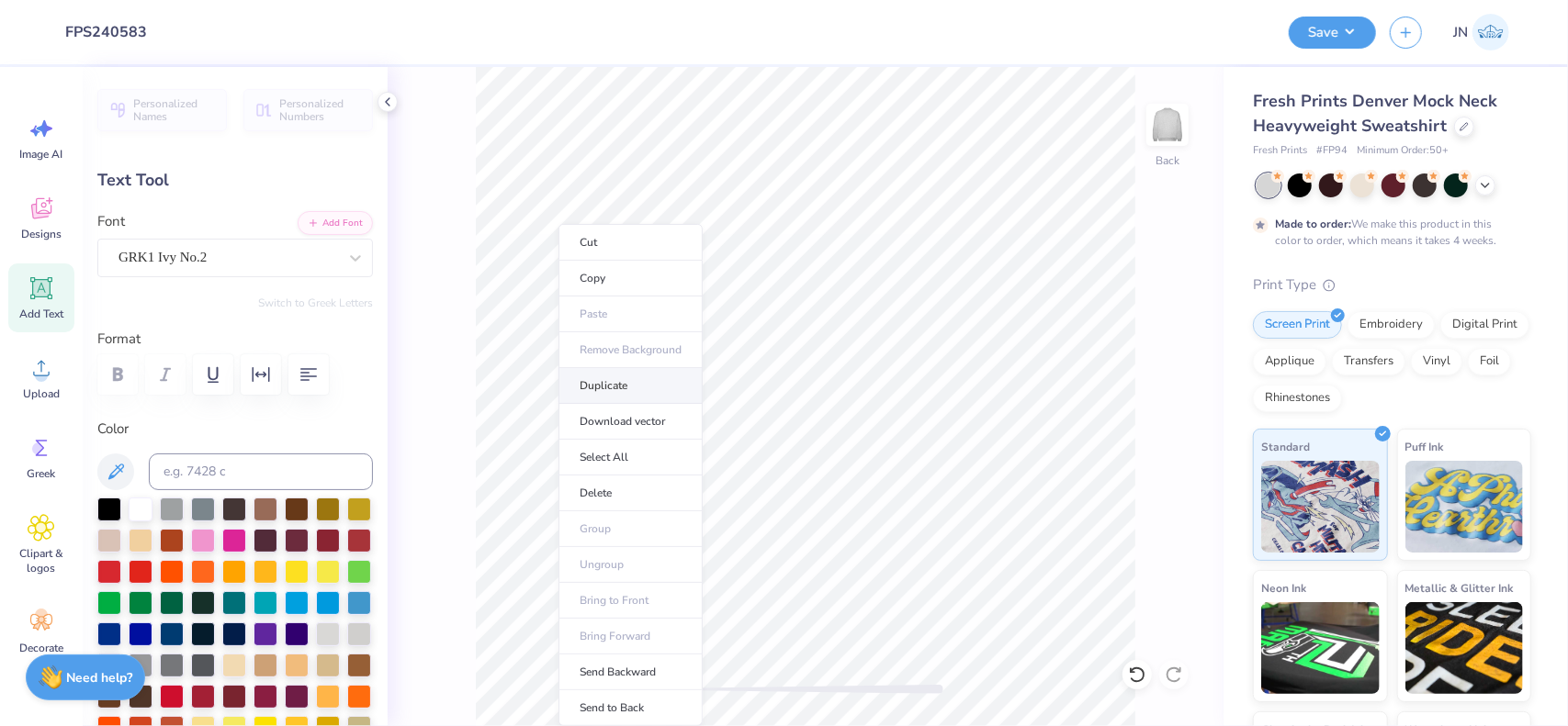
click at [617, 388] on li "Duplicate" at bounding box center [630, 386] width 144 height 36
type input "7.54"
type textarea "25"
type input "1.07"
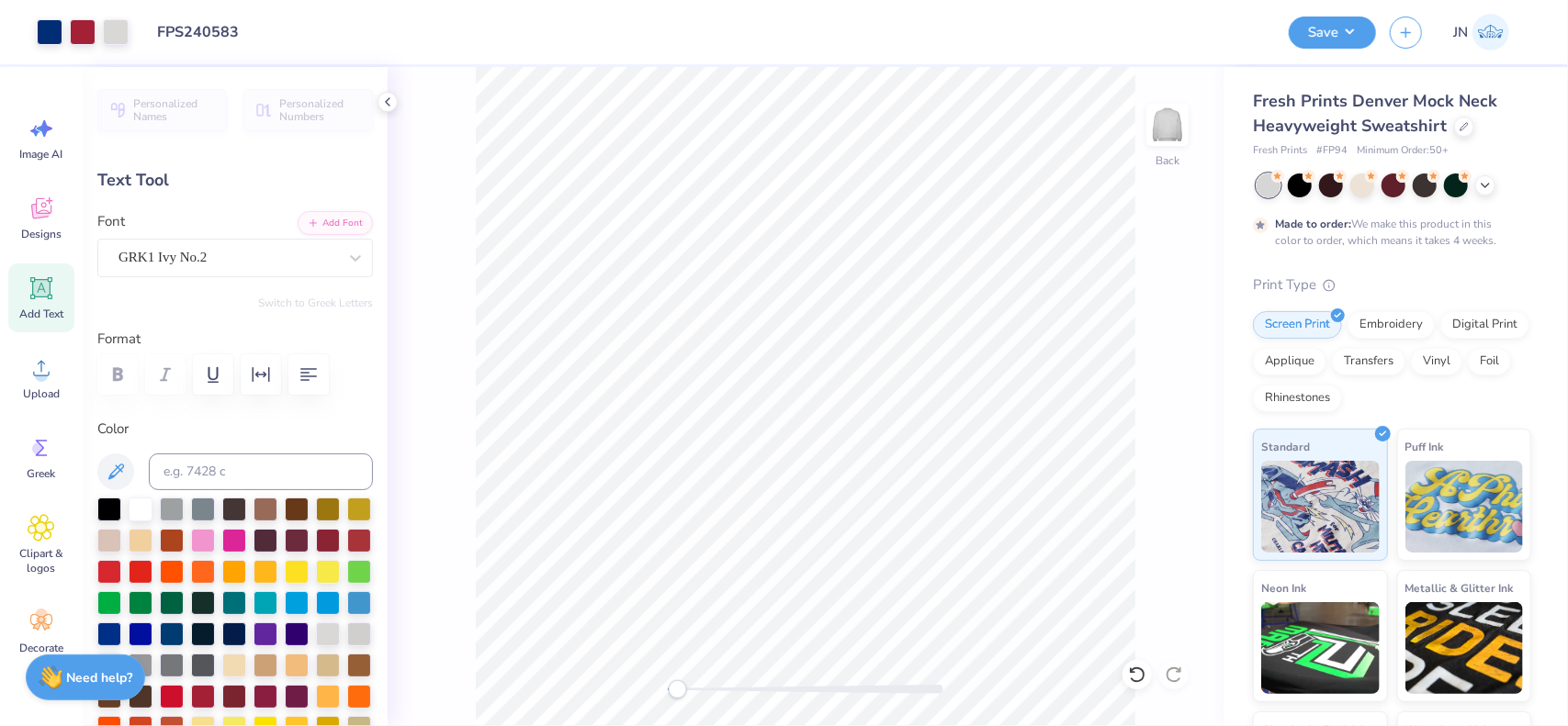
type input "7.49"
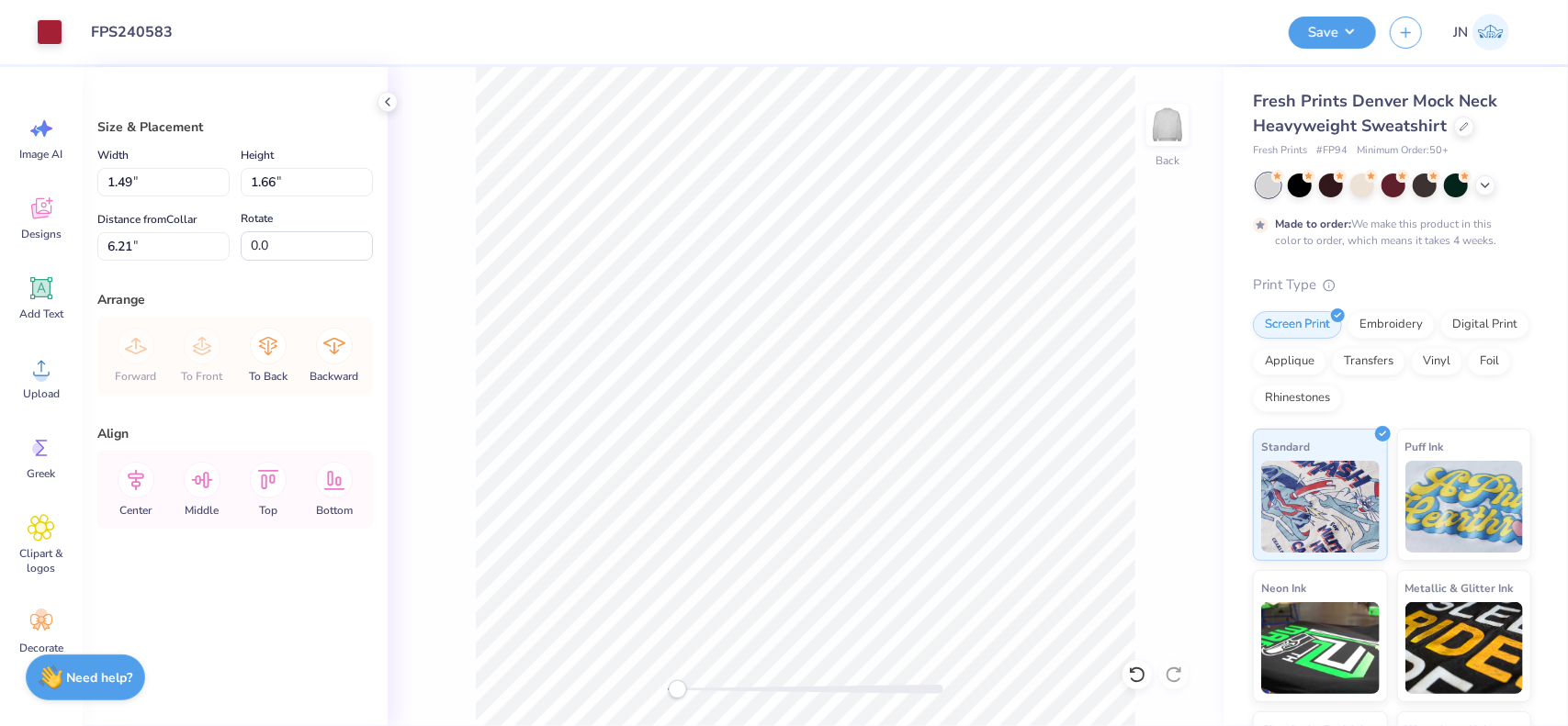
type input "6.21"
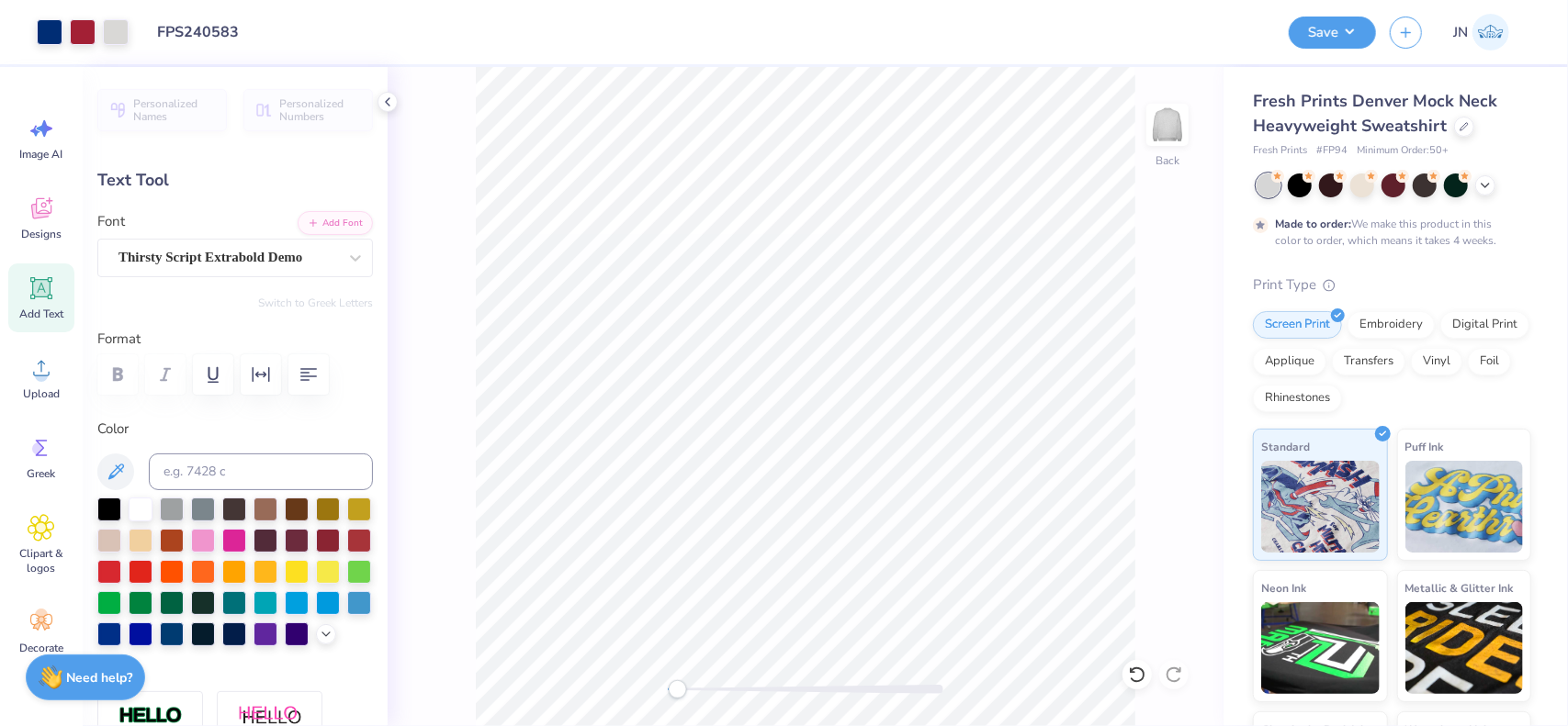
type input "8.66"
type input "3.16"
type input "2.86"
type input "0.0"
drag, startPoint x: 688, startPoint y: 681, endPoint x: 709, endPoint y: 688, distance: 22.1
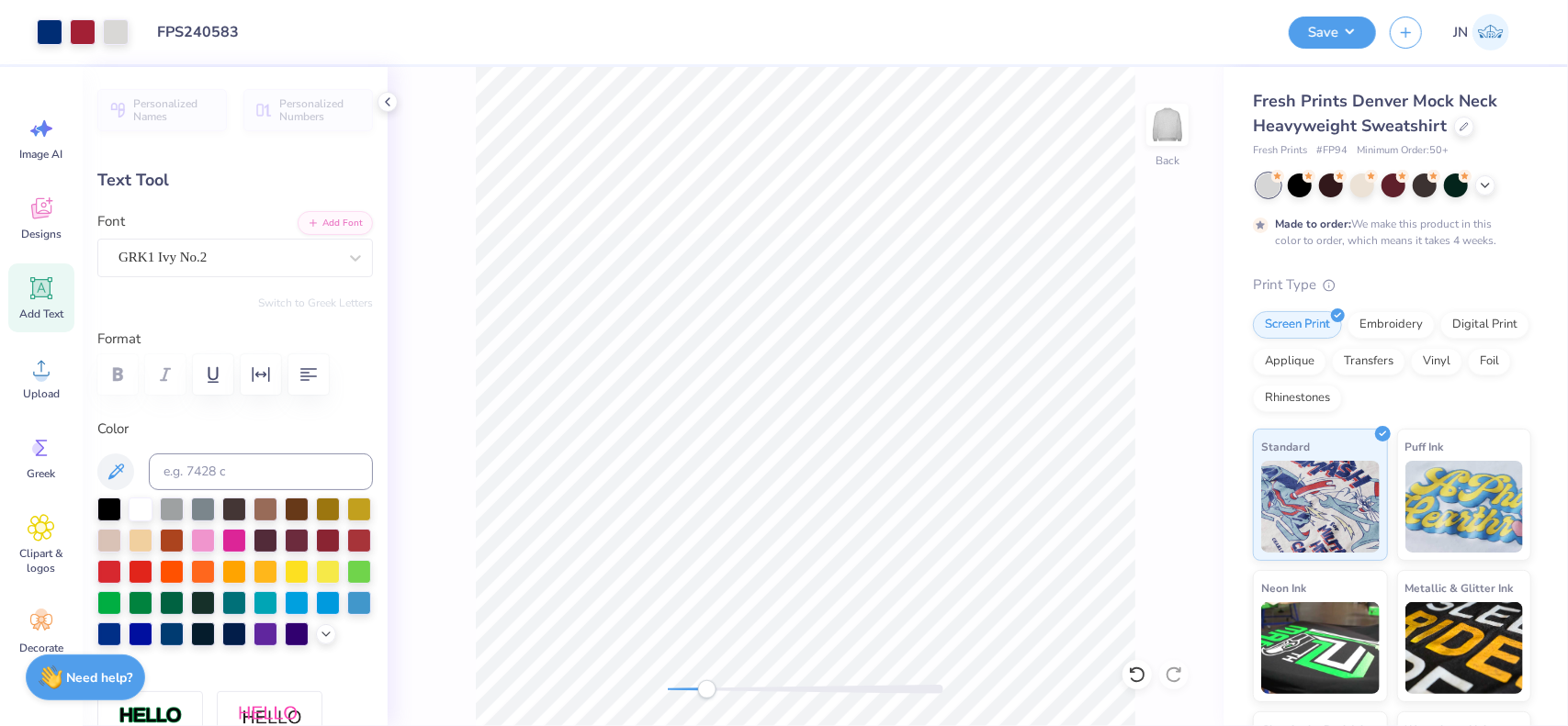
click at [709, 688] on div at bounding box center [805, 689] width 276 height 19
type input "7.04"
click at [652, 694] on div "Back" at bounding box center [805, 396] width 836 height 659
type input "9.17"
type input "3.35"
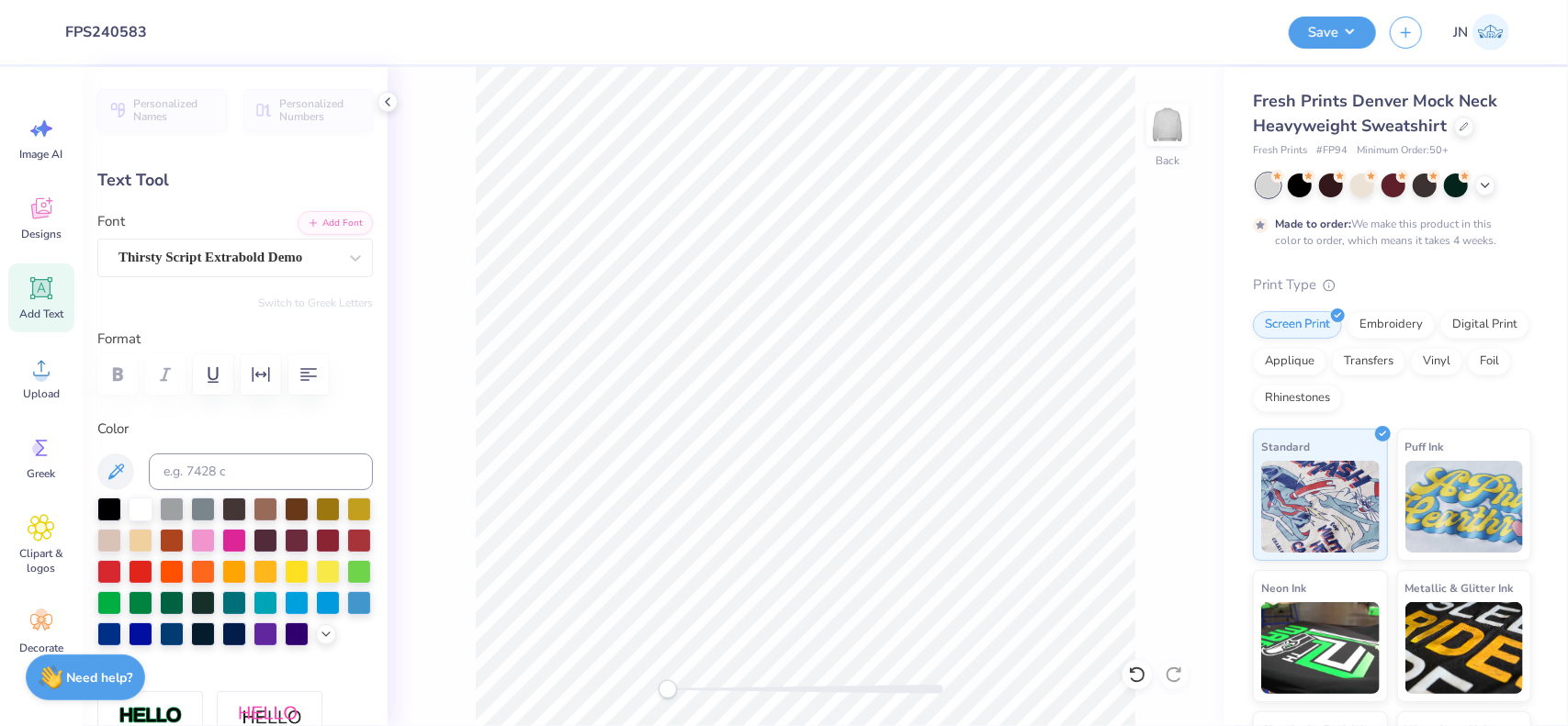
type input "2.57"
type input "0.0"
click at [698, 695] on div at bounding box center [805, 689] width 276 height 19
drag, startPoint x: 700, startPoint y: 694, endPoint x: 715, endPoint y: 689, distance: 15.8
click at [712, 694] on div "Accessibility label" at bounding box center [702, 689] width 19 height 19
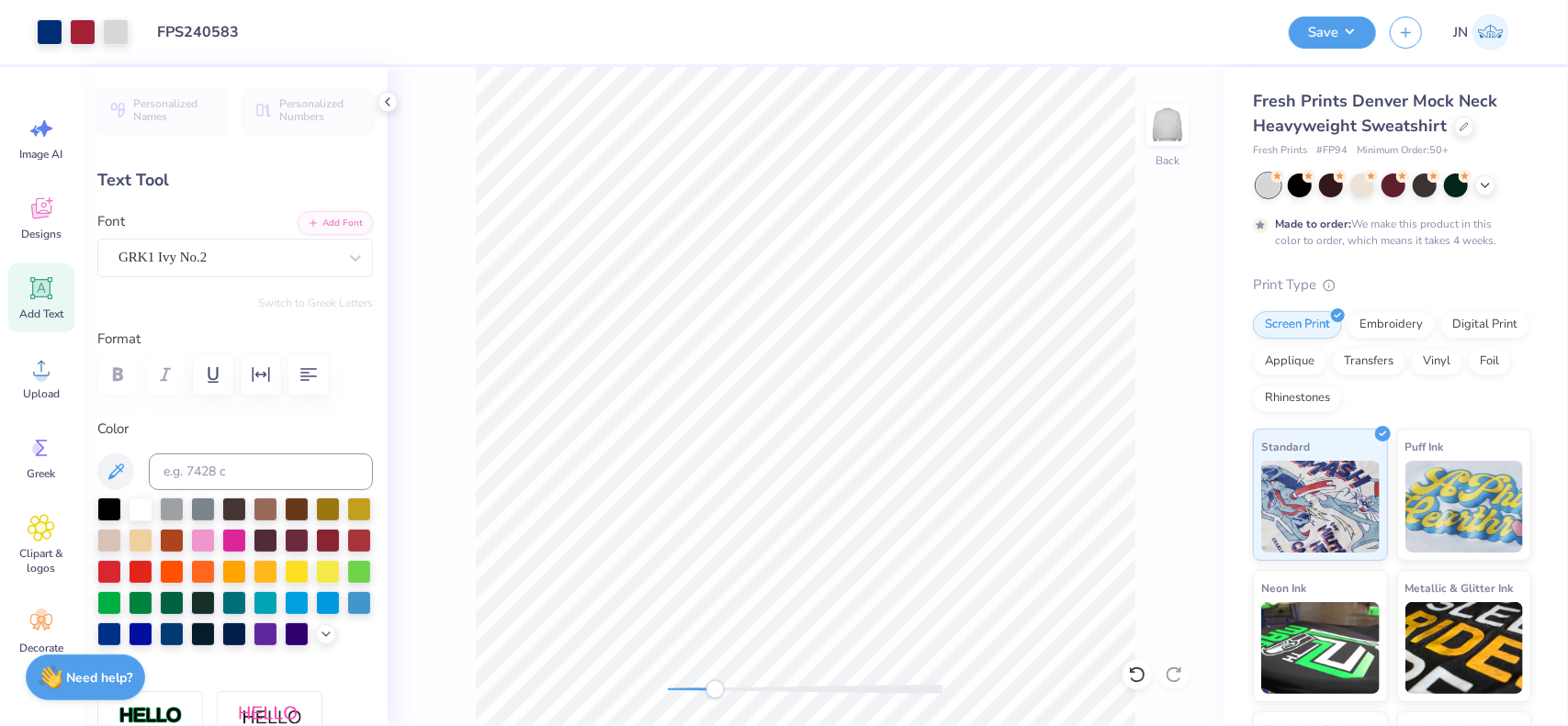
type input "0.98"
type input "6.92"
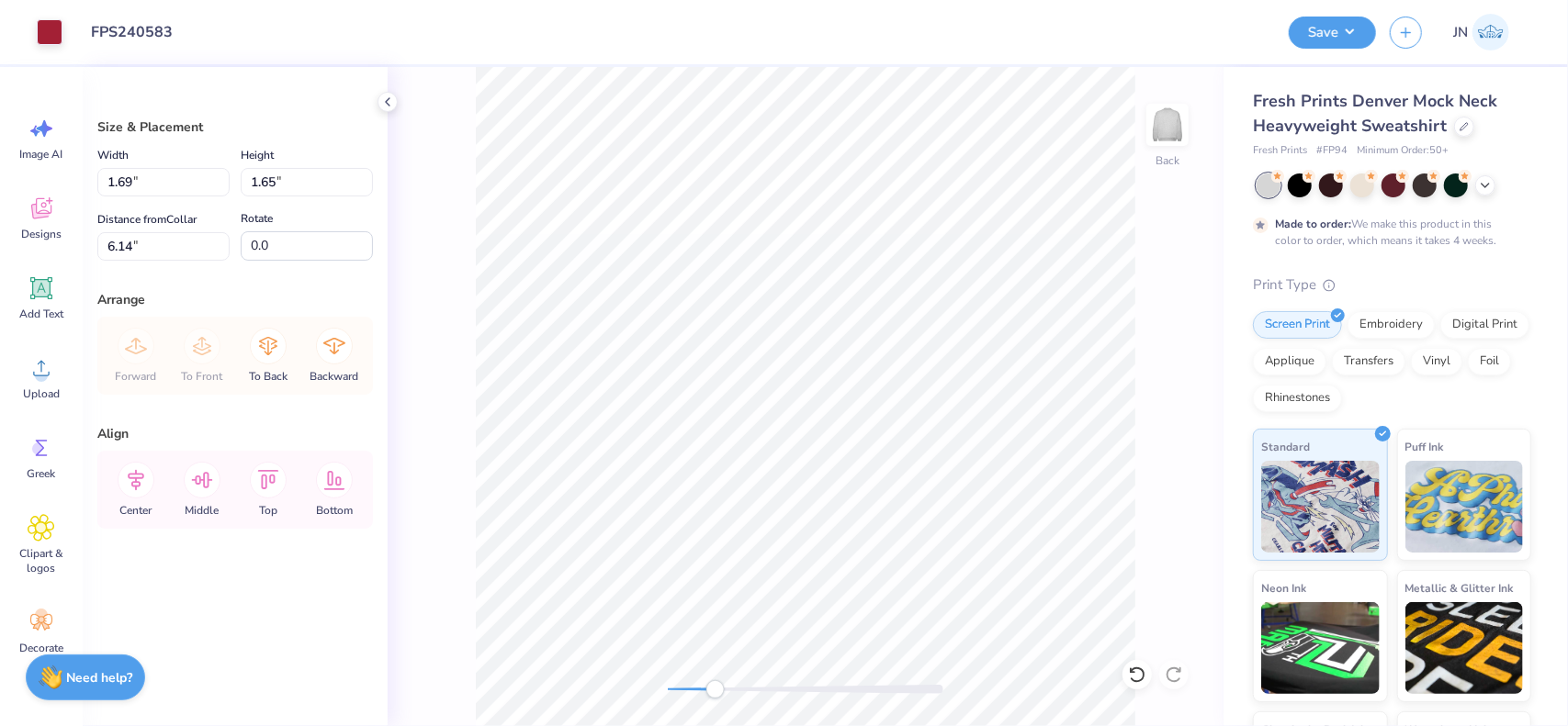
type input "1.69"
type input "1.65"
type input "6.08"
type input "6.22"
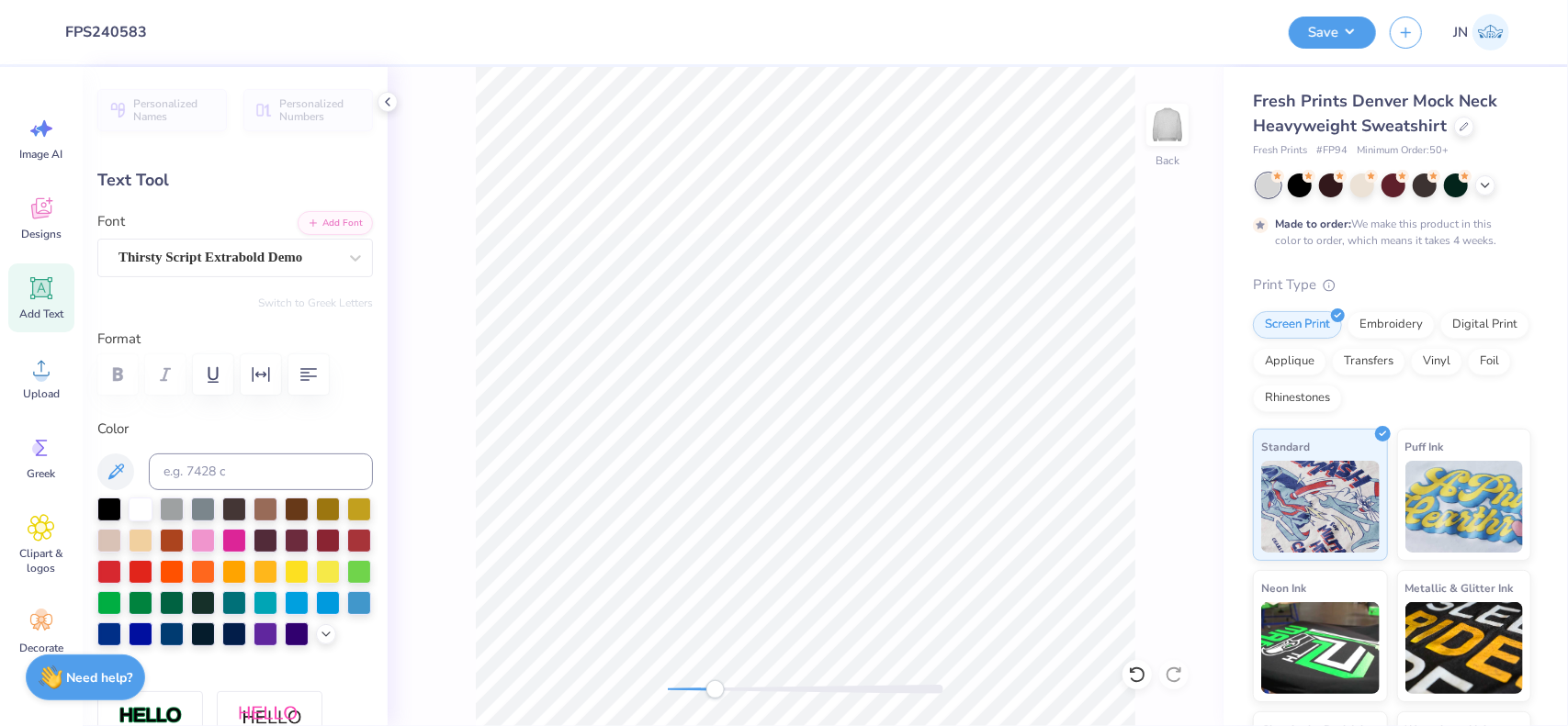
type input "9.75"
type input "3.40"
type input "4.27"
type input "0.0"
click at [632, 693] on div "Back" at bounding box center [805, 396] width 836 height 659
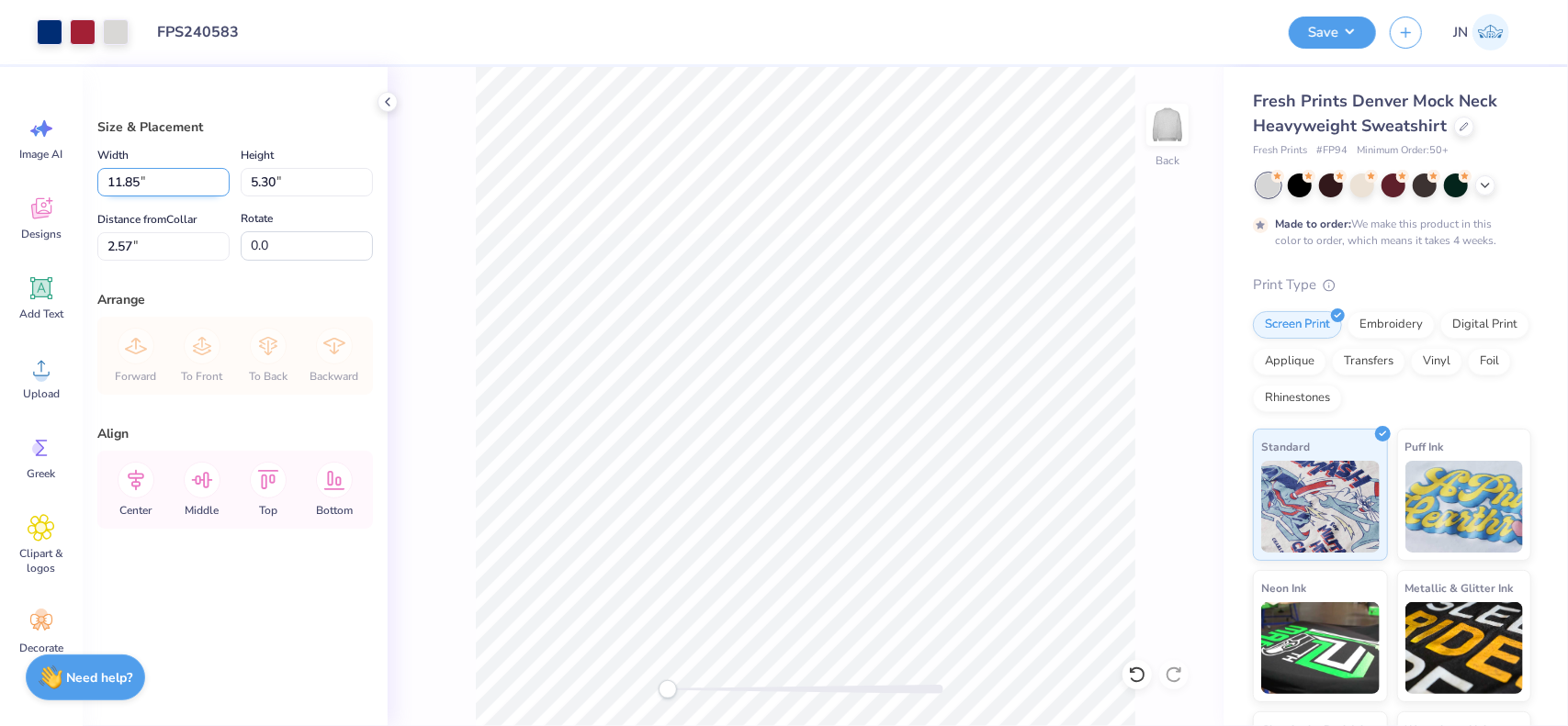
click at [127, 189] on input "11.85" at bounding box center [163, 182] width 133 height 29
type input "12.00"
type input "5.37"
drag, startPoint x: 132, startPoint y: 478, endPoint x: 179, endPoint y: 475, distance: 47.1
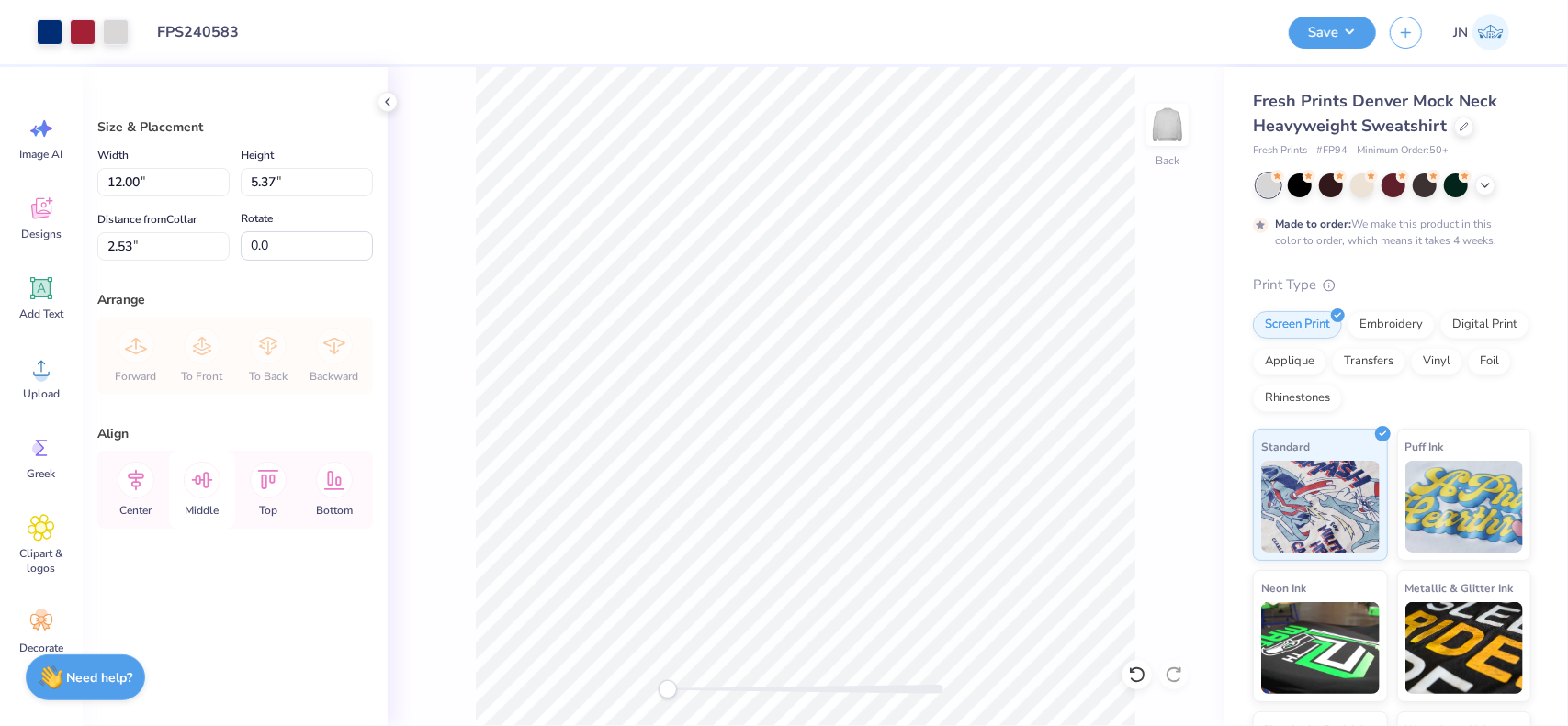
click at [133, 478] on icon at bounding box center [136, 480] width 17 height 21
click at [140, 237] on input "2.53" at bounding box center [163, 246] width 133 height 29
click at [139, 237] on input "2.53" at bounding box center [163, 246] width 133 height 29
type input "2.00"
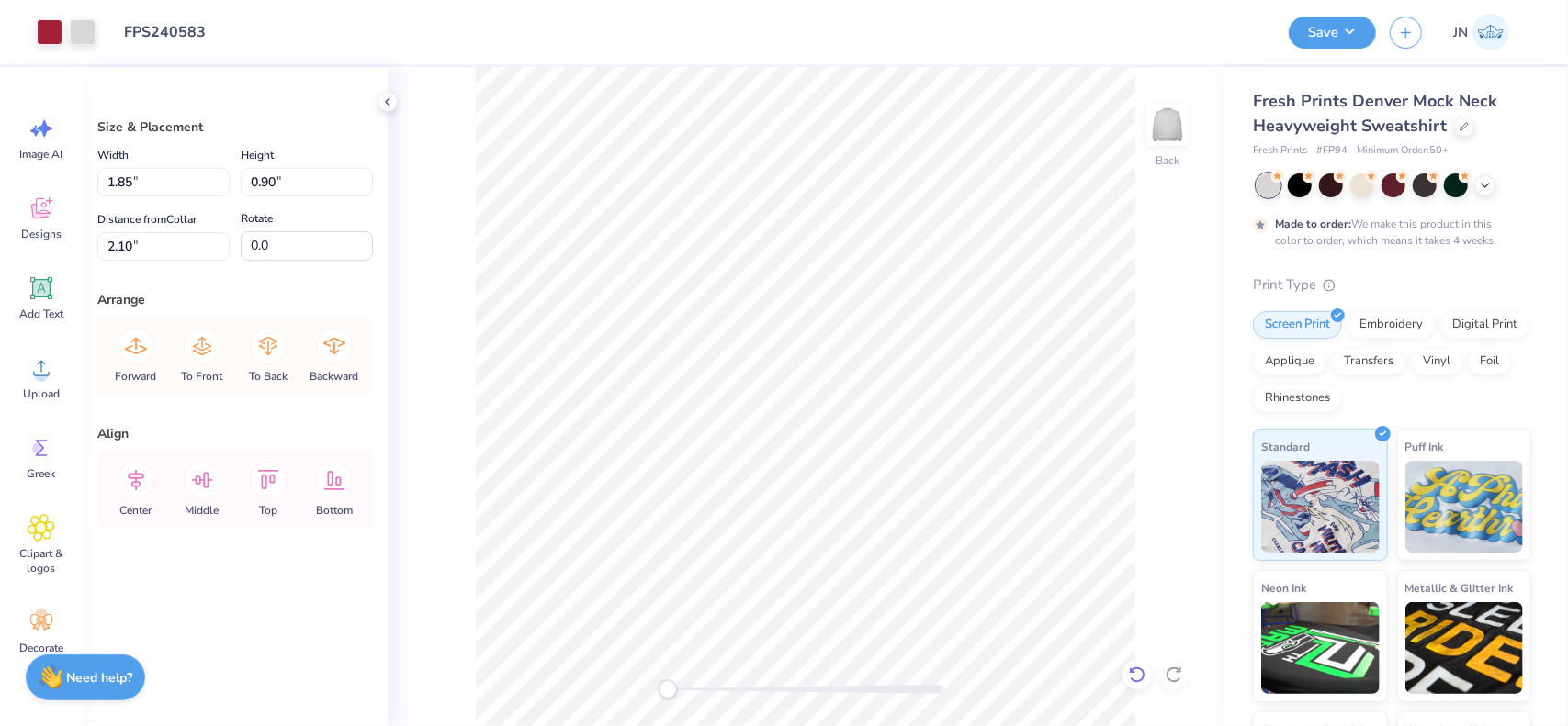
click at [1134, 671] on icon at bounding box center [1137, 675] width 19 height 19
type input "6.08"
type input "2.16"
type input "1.05"
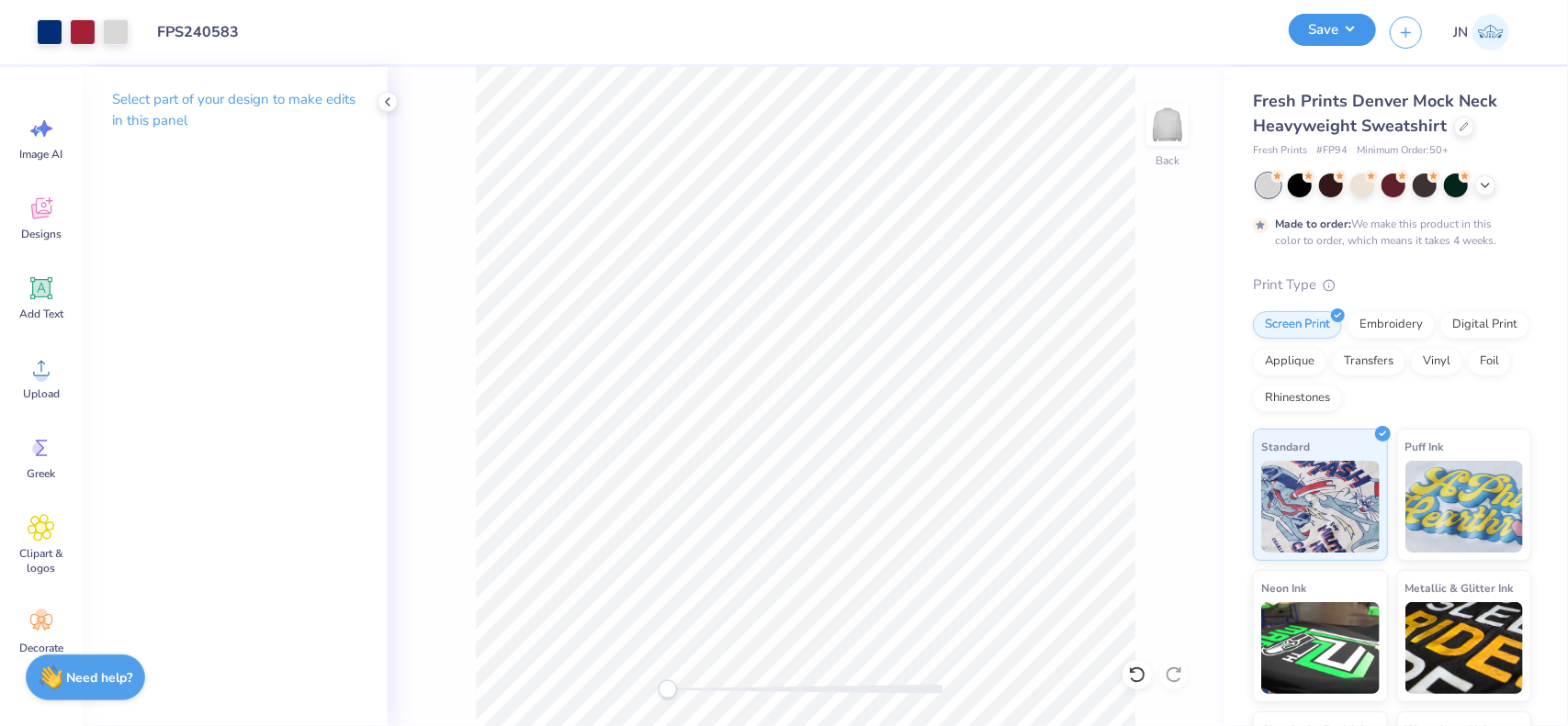
click at [1336, 41] on button "Save" at bounding box center [1332, 30] width 87 height 32
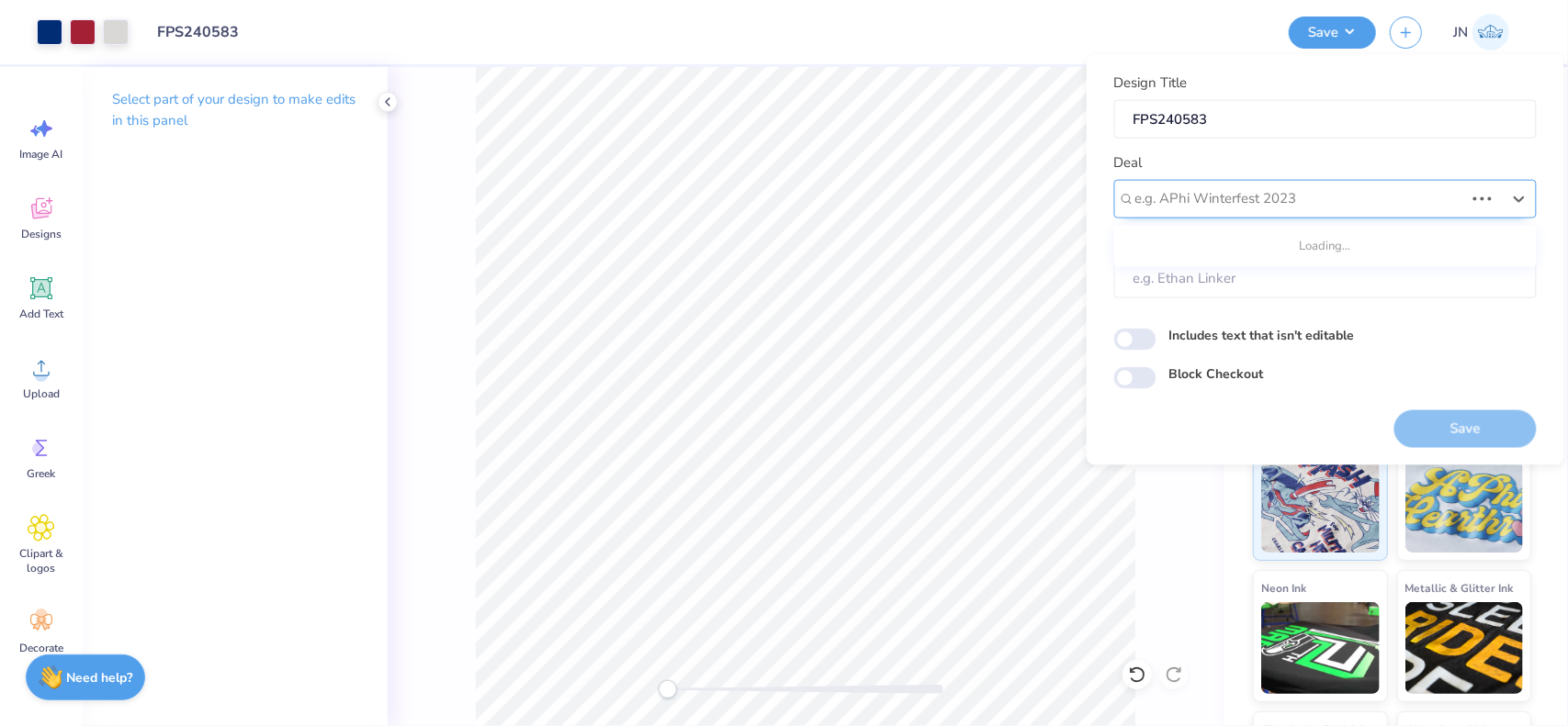
click at [1313, 195] on div at bounding box center [1299, 198] width 328 height 25
click at [1215, 248] on div "Design Tool Gallery" at bounding box center [1325, 247] width 407 height 31
type input "DESIGN TOOL GALLERY"
type input "Design Tool Gallery User"
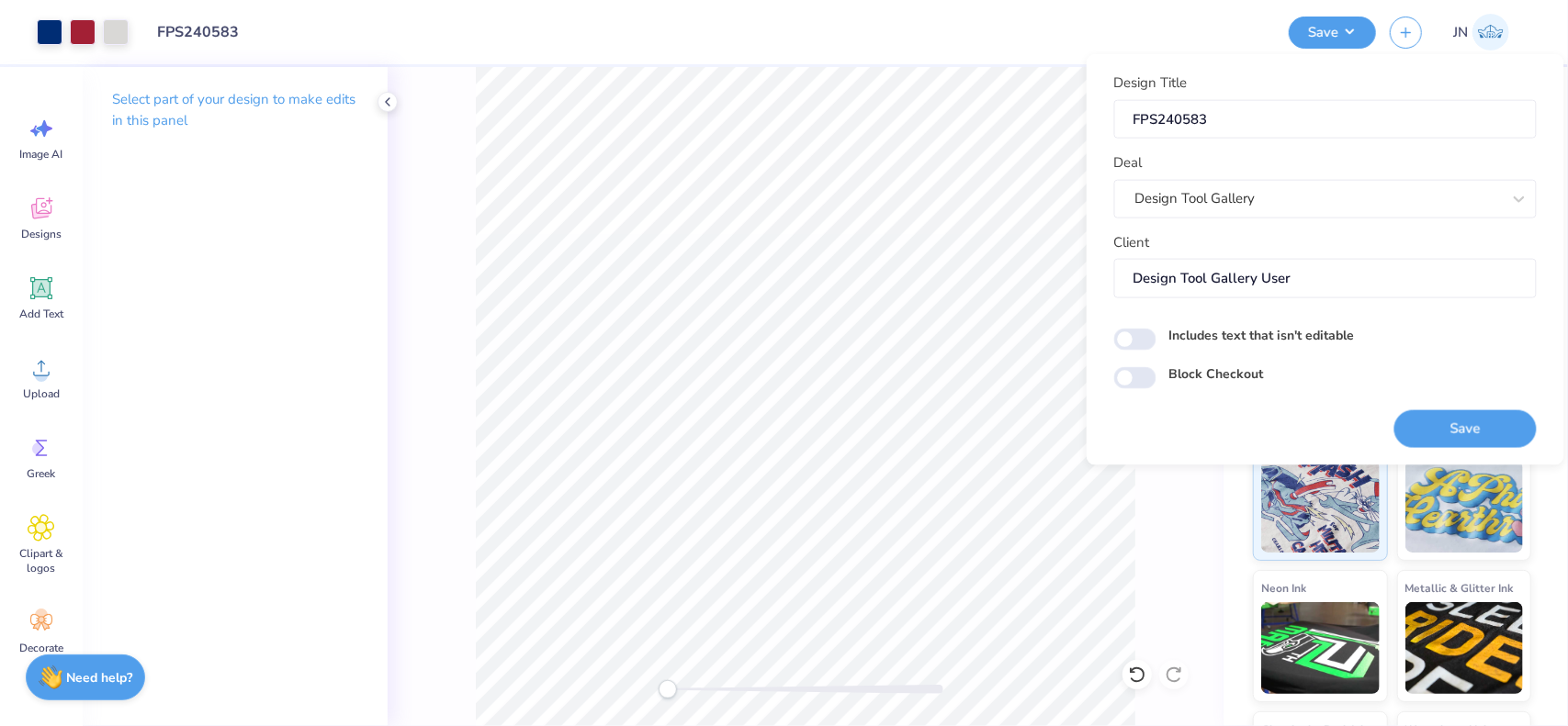
click at [1453, 406] on div "Save" at bounding box center [1464, 418] width 142 height 57
click at [1455, 427] on button "Save" at bounding box center [1464, 427] width 142 height 38
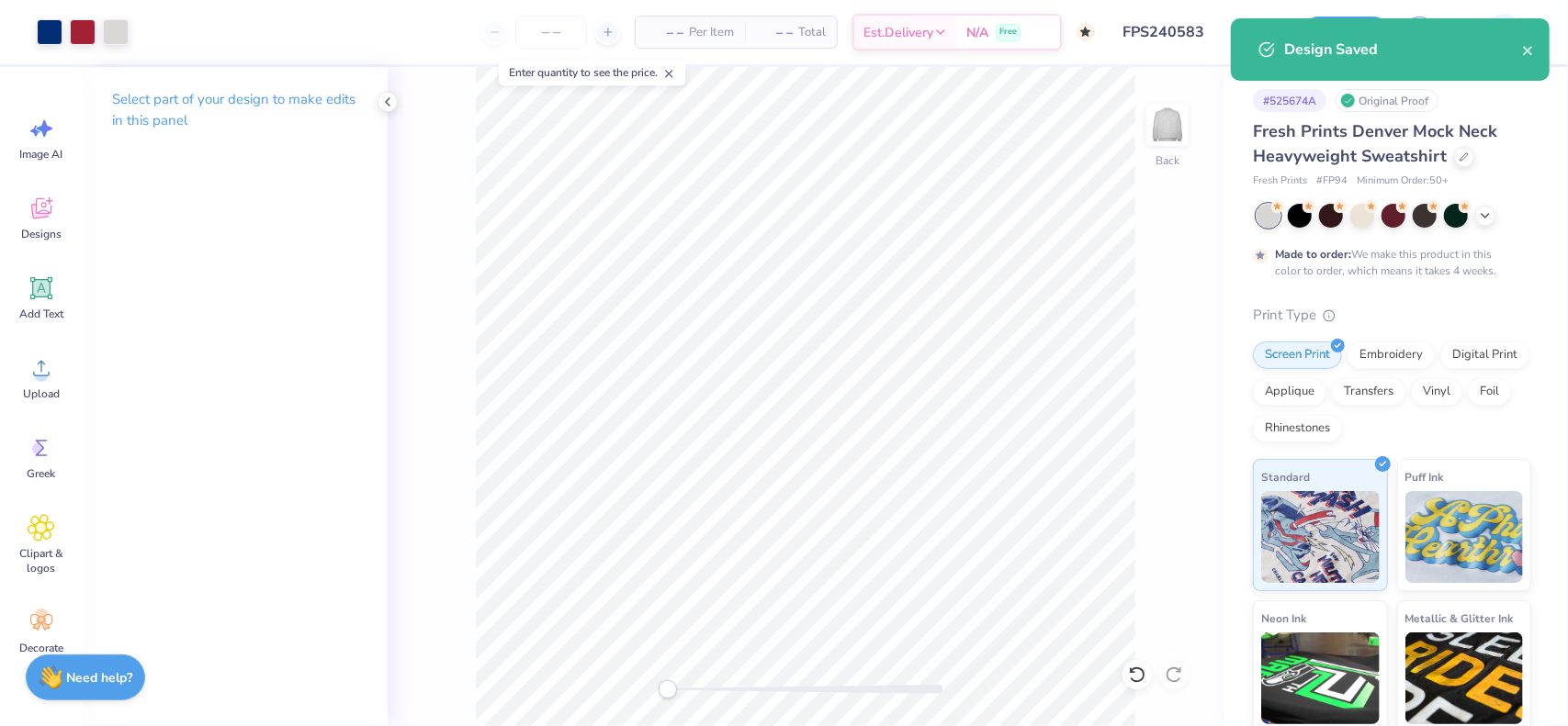
click at [1202, 19] on input "FPS240583" at bounding box center [1199, 32] width 180 height 37
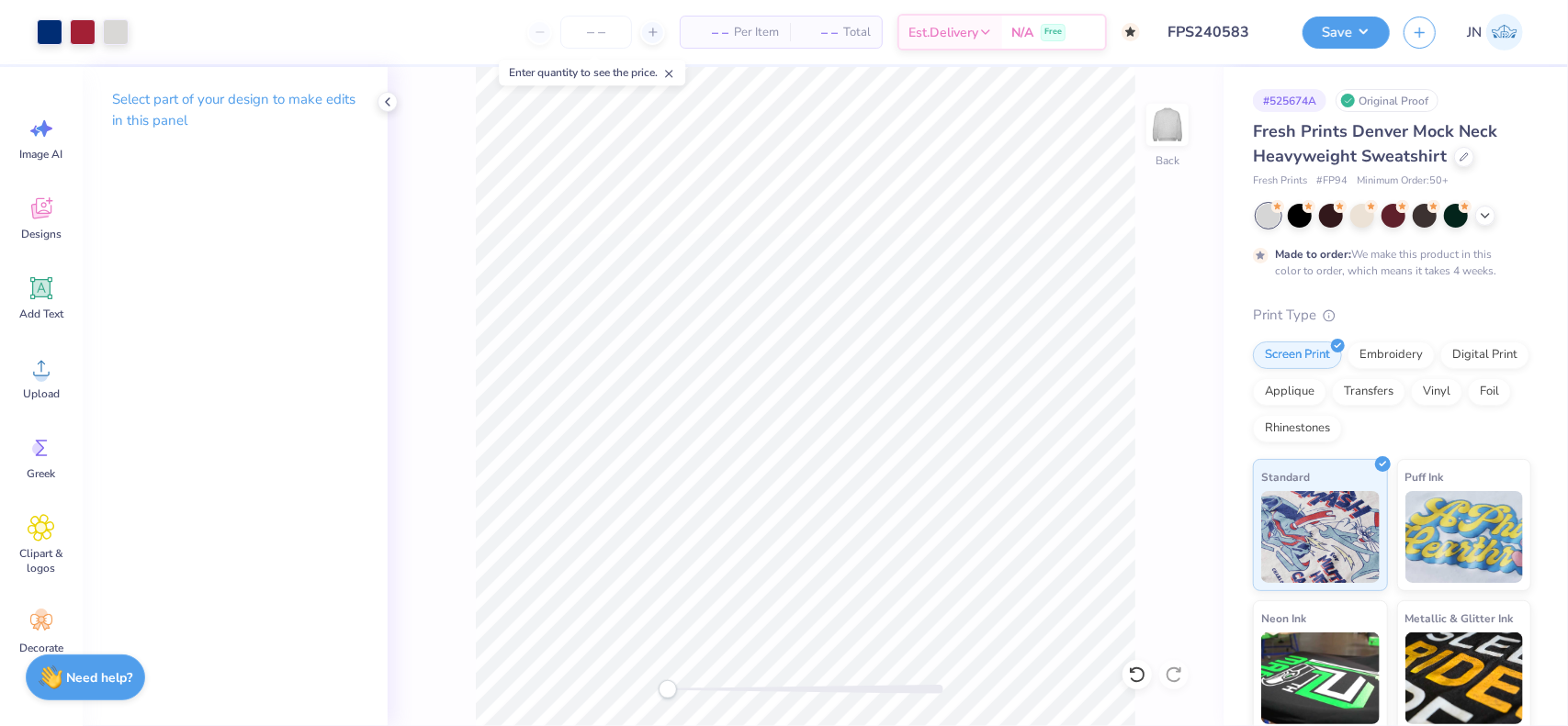
click at [1340, 48] on div "Art colors – – Per Item – – Total Est. Delivery N/A Free Design Title FPS240583…" at bounding box center [784, 363] width 1568 height 726
click at [1344, 43] on button "Save" at bounding box center [1346, 30] width 87 height 32
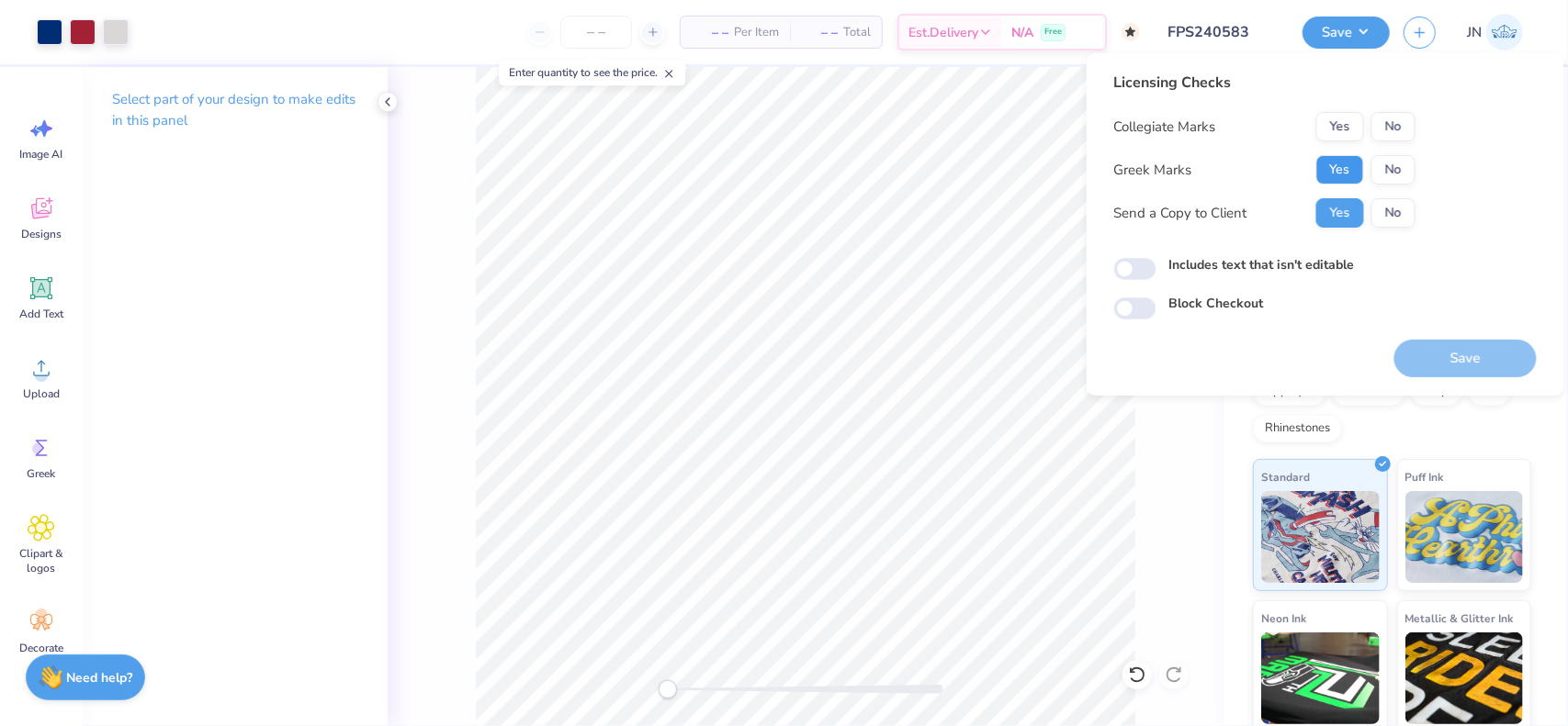
click at [1337, 168] on button "Yes" at bounding box center [1339, 170] width 47 height 30
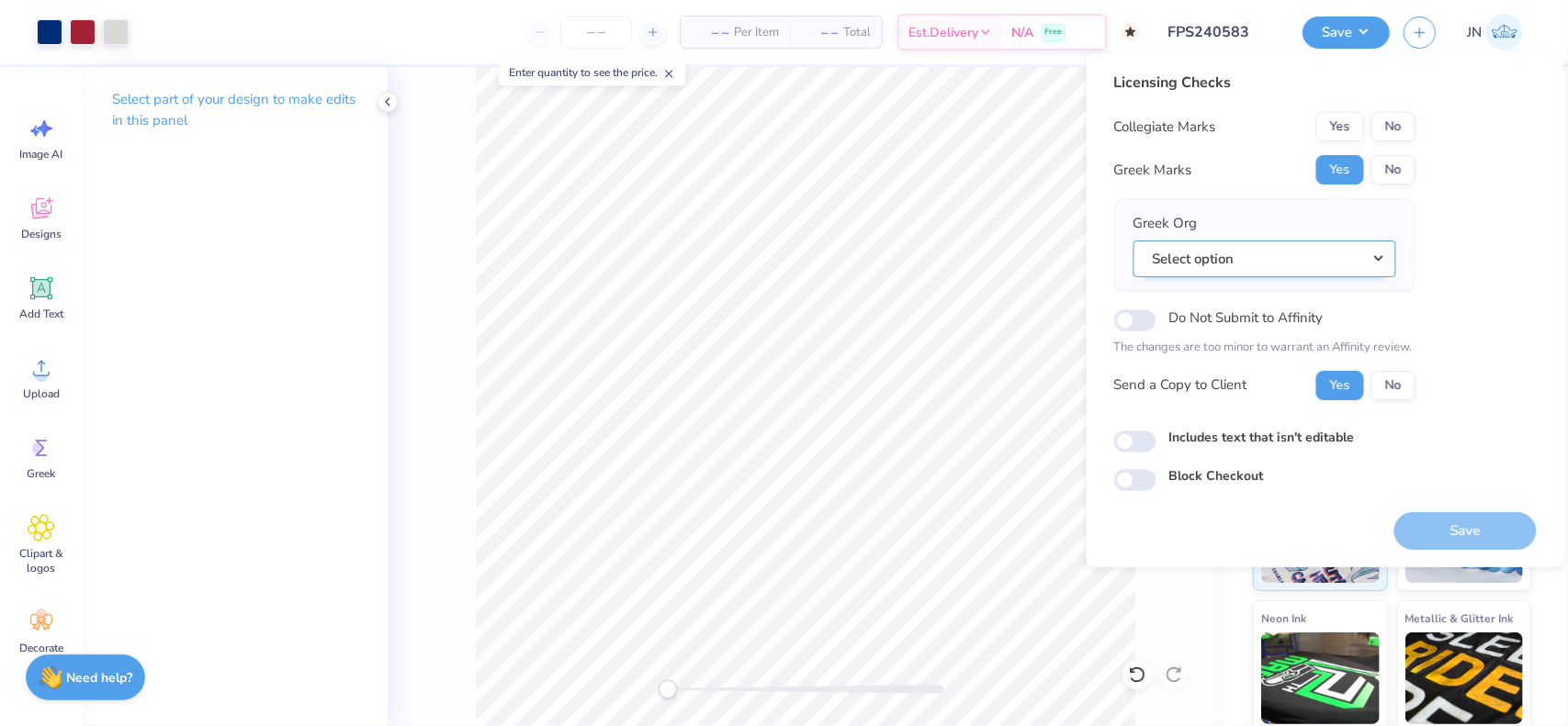
click at [1219, 262] on button "Select option" at bounding box center [1264, 259] width 263 height 38
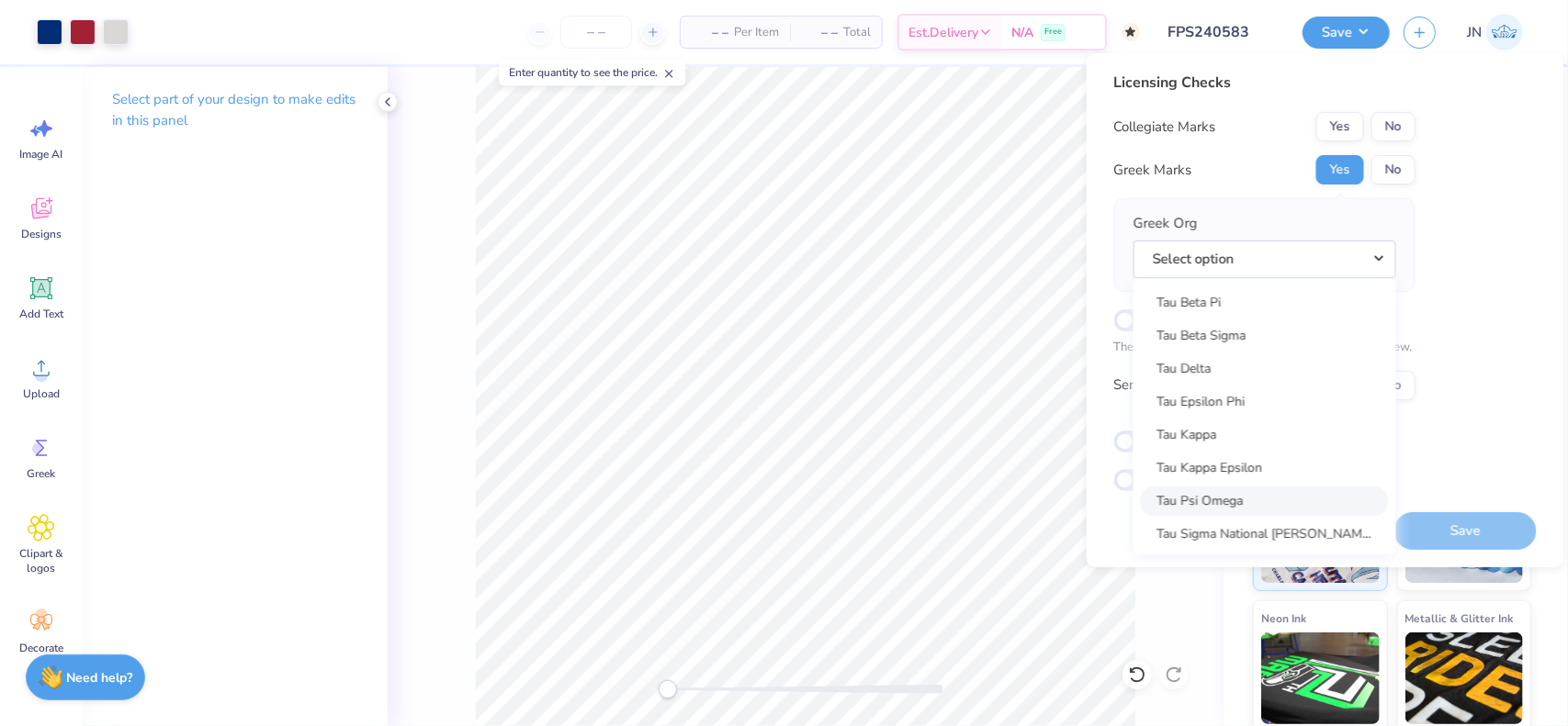
scroll to position [13124, 0]
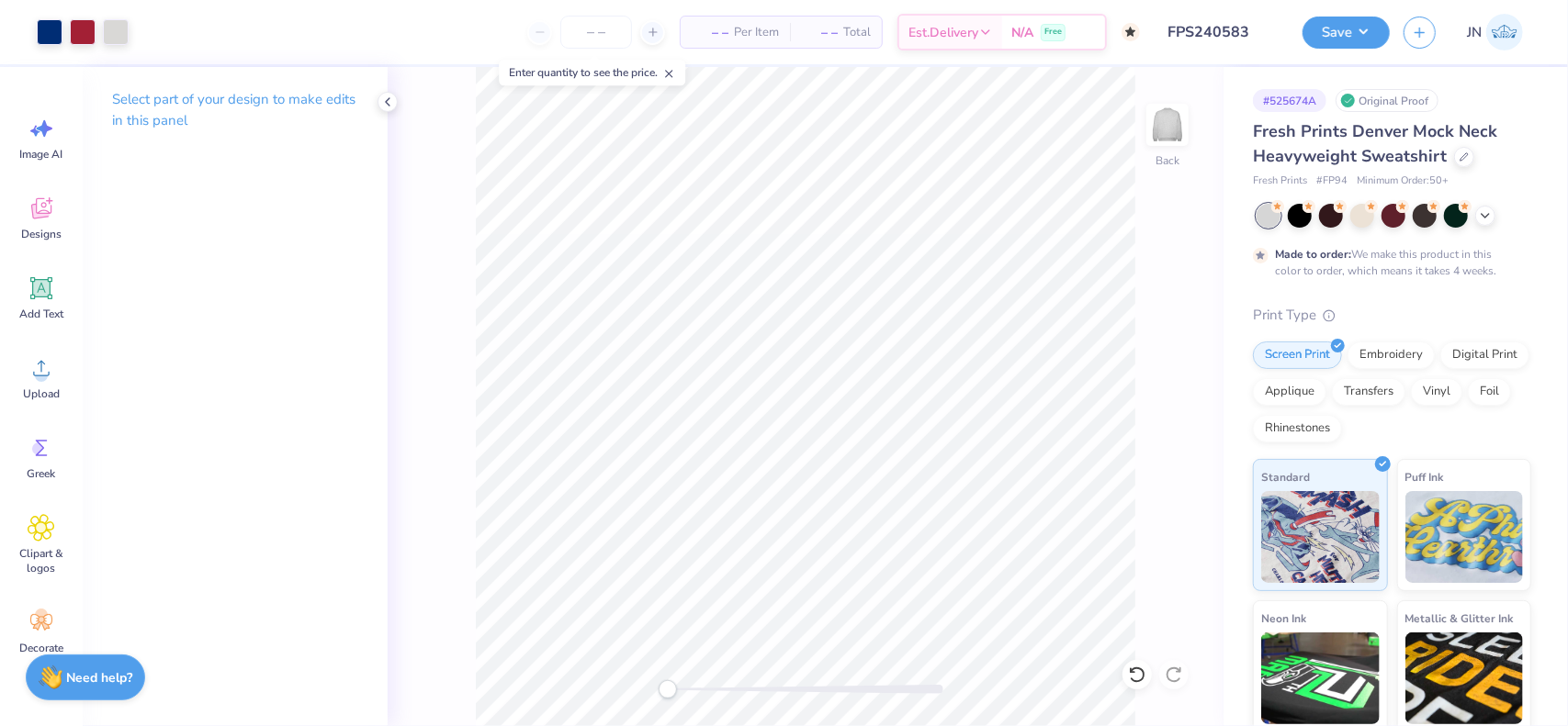
click at [1351, 48] on div "Save JN" at bounding box center [1435, 32] width 265 height 64
click at [1355, 40] on button "Save" at bounding box center [1346, 30] width 87 height 32
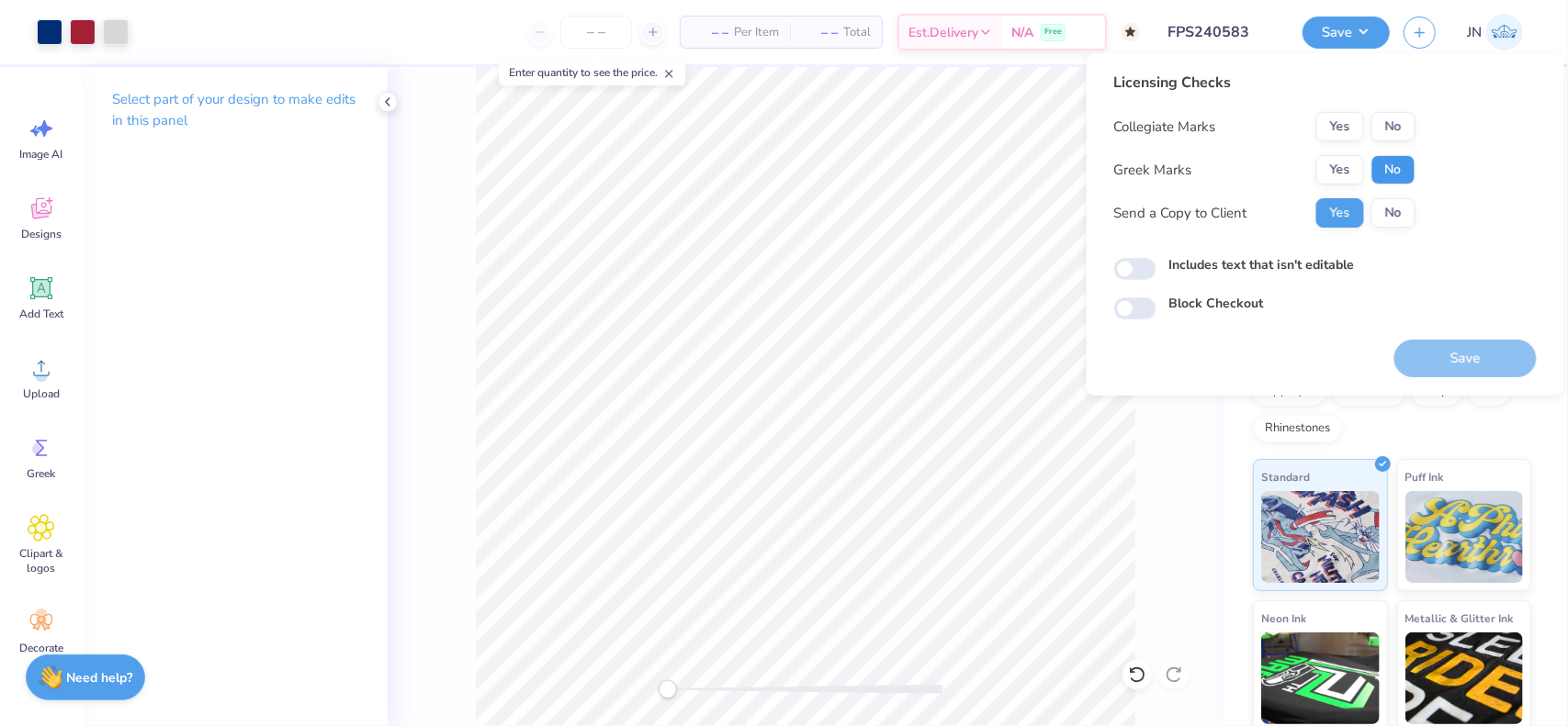
click at [1404, 166] on button "No" at bounding box center [1394, 170] width 45 height 30
click at [1407, 134] on button "No" at bounding box center [1394, 127] width 45 height 30
click at [1442, 350] on button "Save" at bounding box center [1464, 358] width 142 height 38
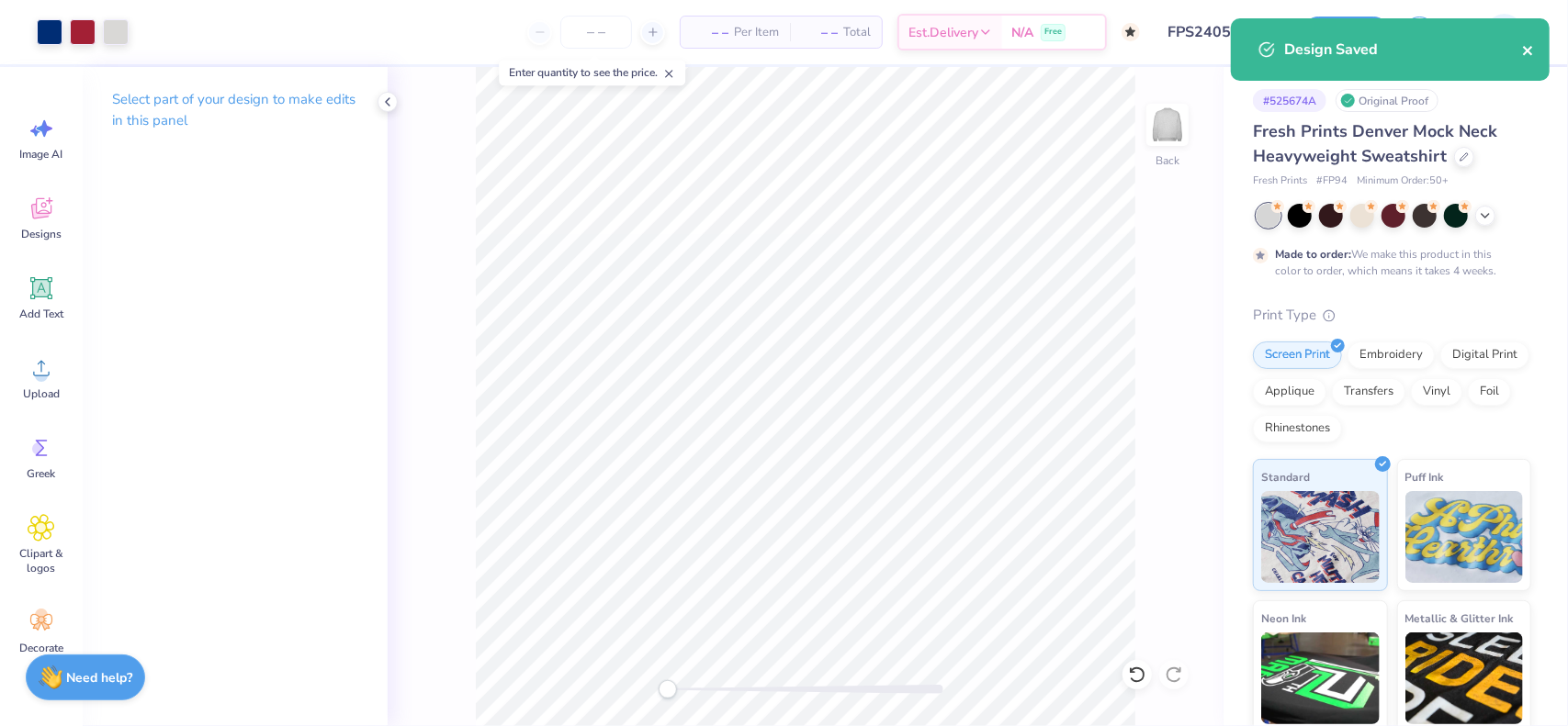
click at [1528, 47] on icon "close" at bounding box center [1528, 51] width 13 height 15
